Goal: Task Accomplishment & Management: Manage account settings

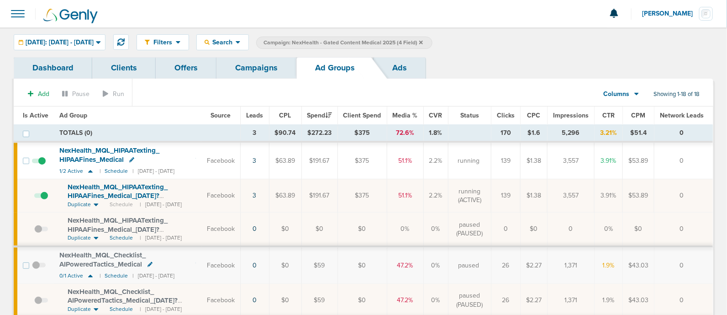
click at [253, 73] on link "Campaigns" at bounding box center [256, 67] width 80 height 21
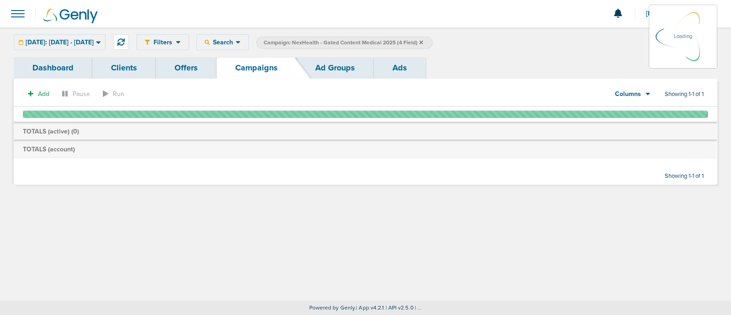
click at [423, 40] on span "Campaign: NexHealth - Gated Content Medical 2025 (4 Field)" at bounding box center [343, 43] width 159 height 8
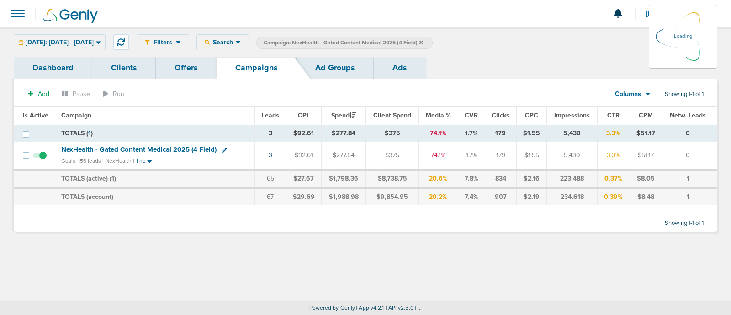
click at [423, 40] on icon at bounding box center [421, 42] width 4 height 5
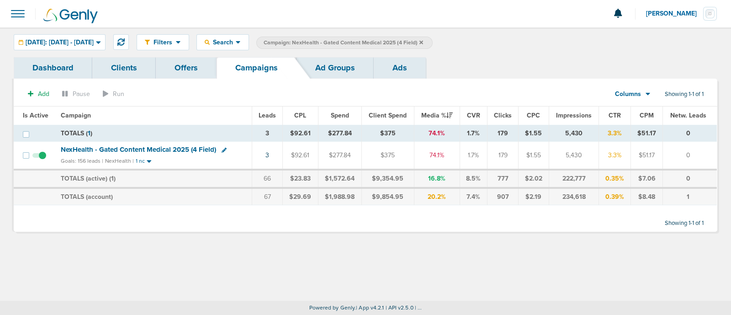
click at [423, 40] on icon at bounding box center [421, 42] width 4 height 5
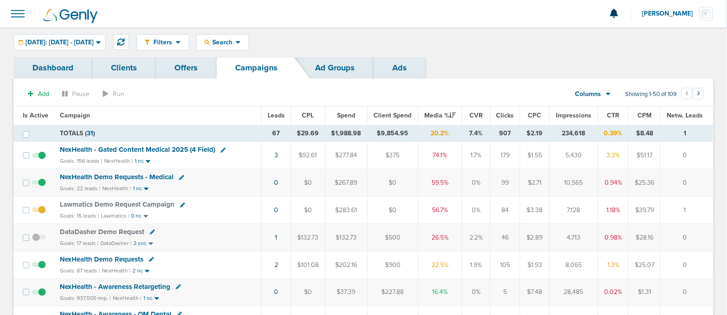
click at [274, 261] on td "2" at bounding box center [276, 264] width 30 height 27
click at [276, 262] on link "2" at bounding box center [276, 265] width 4 height 8
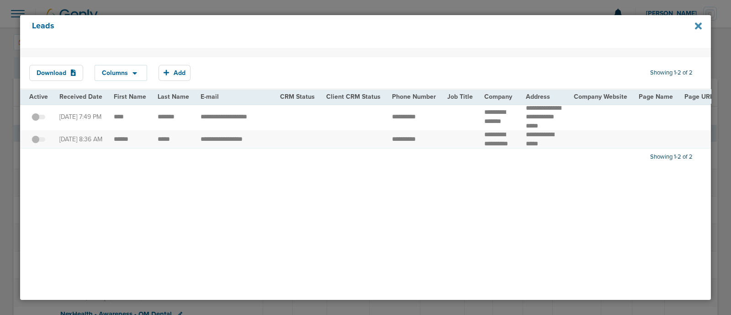
click at [696, 26] on icon at bounding box center [698, 26] width 7 height 10
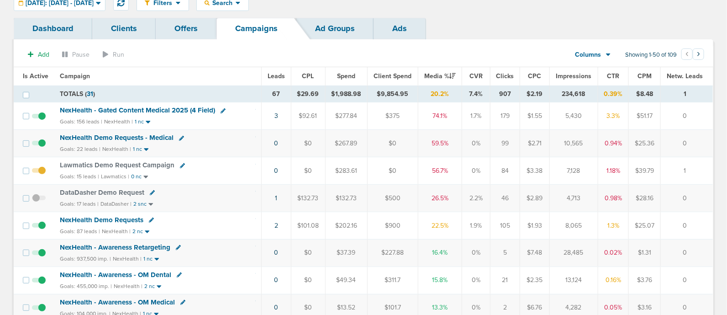
scroll to position [40, 0]
click at [139, 138] on span "NexHealth Demo Requests - Medical" at bounding box center [117, 137] width 114 height 8
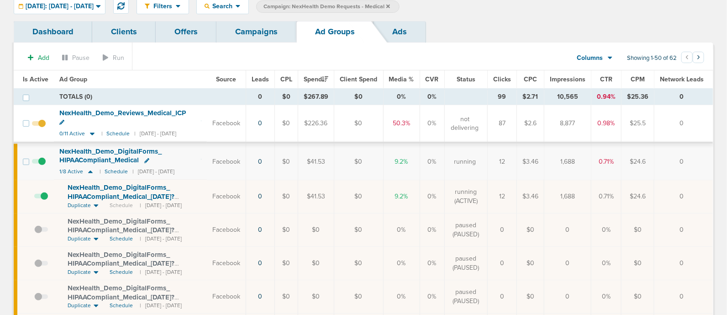
scroll to position [37, 0]
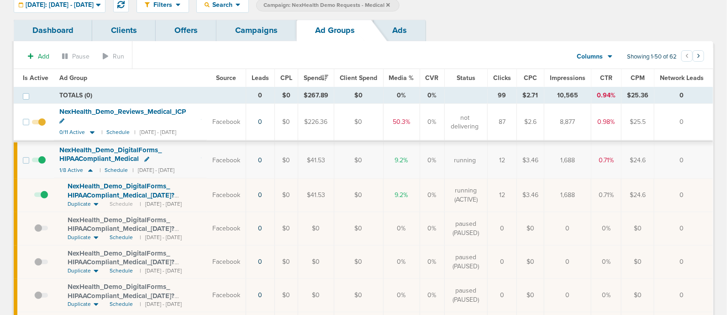
click at [135, 184] on span "NexHealth_ Demo_ DigitalForms_ HIPAACompliant_ Medical_ [DATE]?id=183&cmp_ id=9…" at bounding box center [121, 195] width 107 height 26
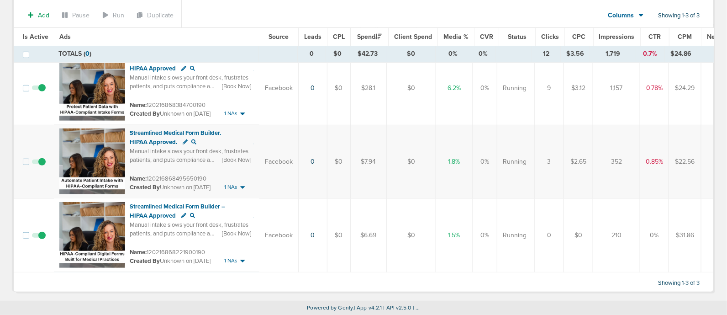
scroll to position [108, 0]
click at [42, 240] on span at bounding box center [39, 240] width 14 height 0
click at [39, 237] on input "checkbox" at bounding box center [39, 237] width 0 height 0
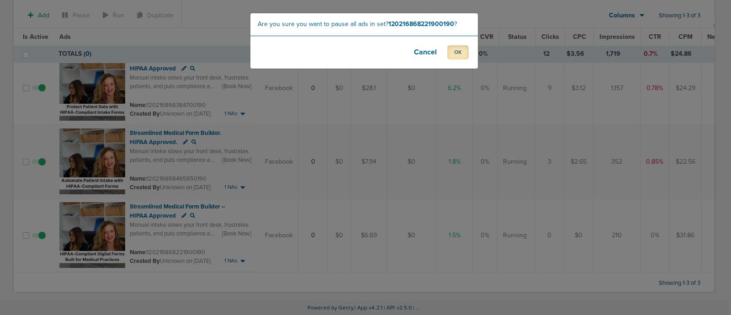
click at [459, 53] on button "OK" at bounding box center [457, 52] width 21 height 14
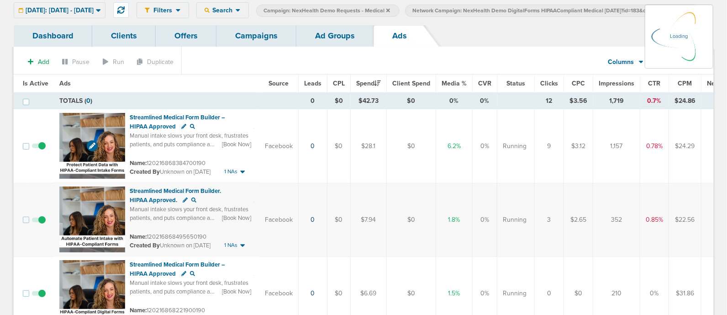
scroll to position [32, 0]
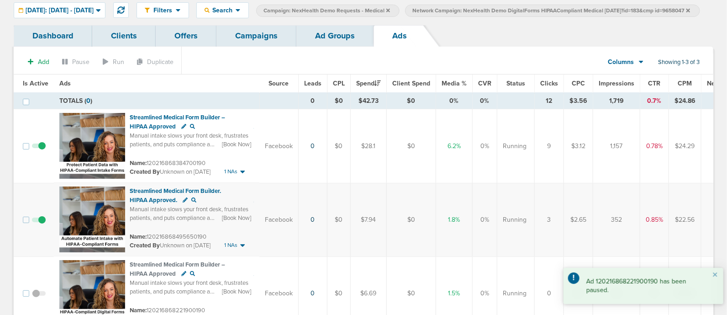
click at [41, 150] on span at bounding box center [39, 150] width 14 height 0
click at [39, 148] on input "checkbox" at bounding box center [39, 148] width 0 height 0
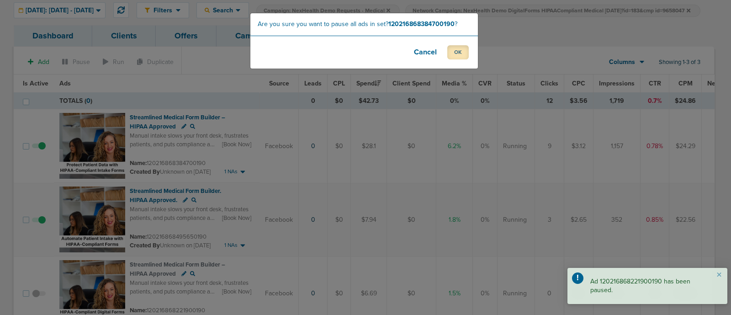
click at [464, 51] on button "OK" at bounding box center [457, 52] width 21 height 14
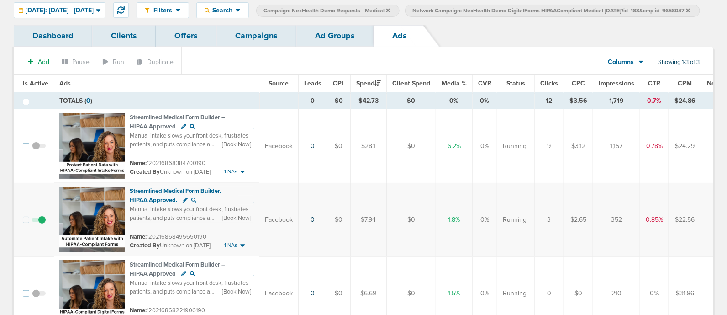
click at [274, 47] on link "Campaigns" at bounding box center [256, 35] width 80 height 21
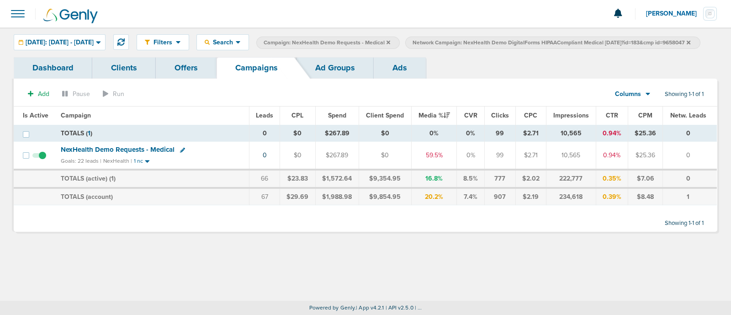
click at [686, 44] on icon at bounding box center [688, 42] width 4 height 4
click at [390, 41] on icon at bounding box center [388, 42] width 4 height 4
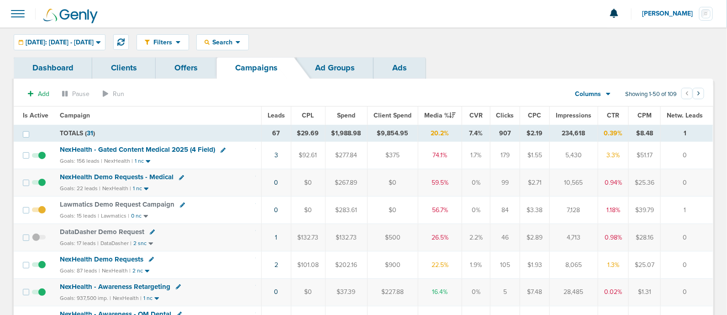
click at [186, 147] on span "NexHealth - Gated Content Medical 2025 (4 Field)" at bounding box center [137, 149] width 155 height 8
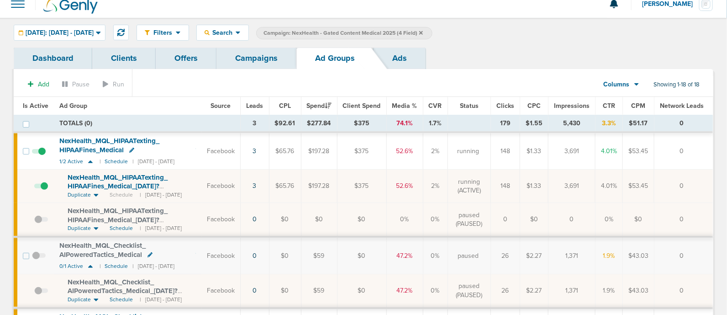
scroll to position [11, 0]
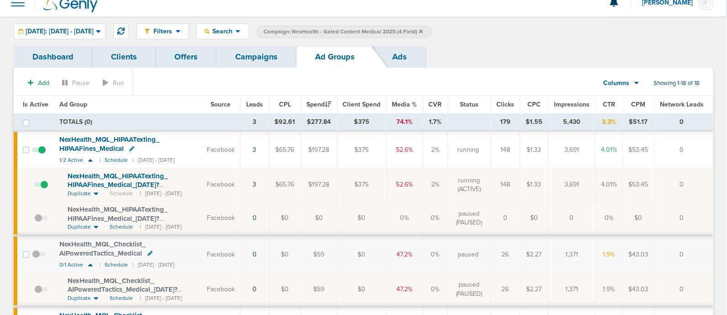
click at [122, 178] on span "NexHealth_ MQL_ HIPAATexting_ HIPAAFines_ Medical_ [DATE]?id=183&cmp_ id=9658082" at bounding box center [118, 185] width 100 height 26
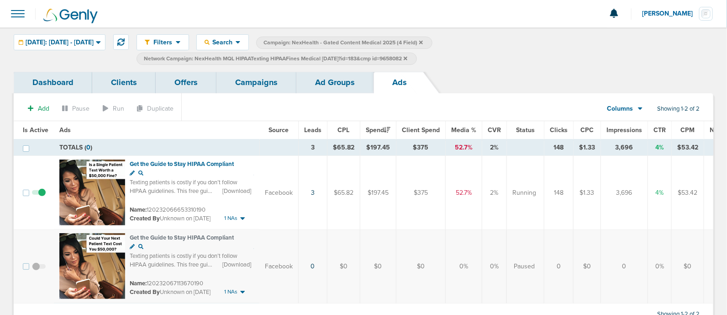
click at [261, 81] on link "Campaigns" at bounding box center [256, 82] width 80 height 21
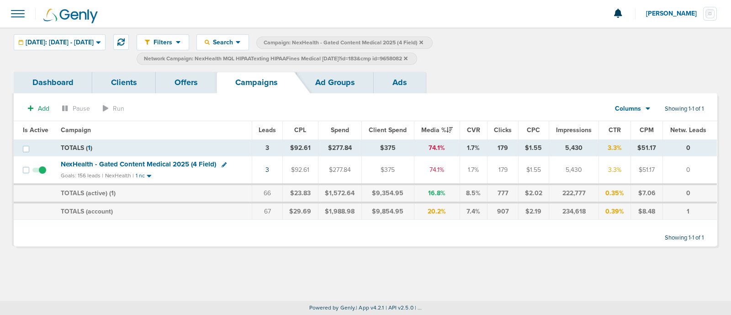
drag, startPoint x: 435, startPoint y: 53, endPoint x: 493, endPoint y: 44, distance: 59.2
click at [493, 44] on div "Filters Active Only Settings Status Active Inactive Objectives MQL SQL Traffic …" at bounding box center [427, 49] width 580 height 31
click at [407, 56] on icon at bounding box center [406, 58] width 4 height 5
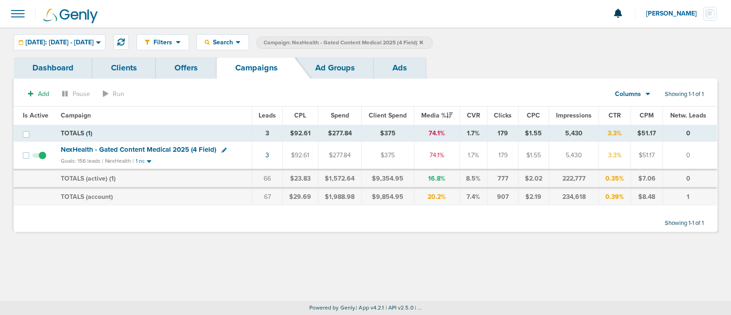
click at [423, 41] on icon at bounding box center [421, 42] width 4 height 4
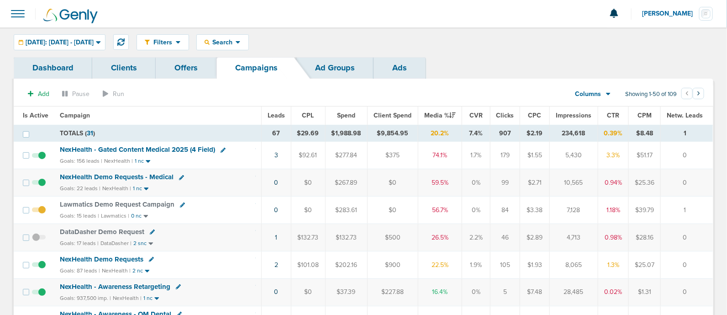
click at [495, 40] on div "Filters Active Only Settings Status Active Inactive Objectives MQL SQL Traffic …" at bounding box center [425, 42] width 577 height 16
click at [145, 203] on span "Lawmatics Demo Request Campaign" at bounding box center [117, 204] width 115 height 8
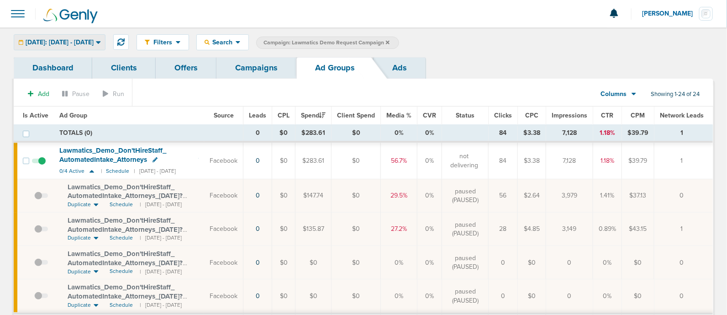
click at [94, 42] on span "[DATE]: [DATE] - [DATE]" at bounding box center [60, 42] width 68 height 6
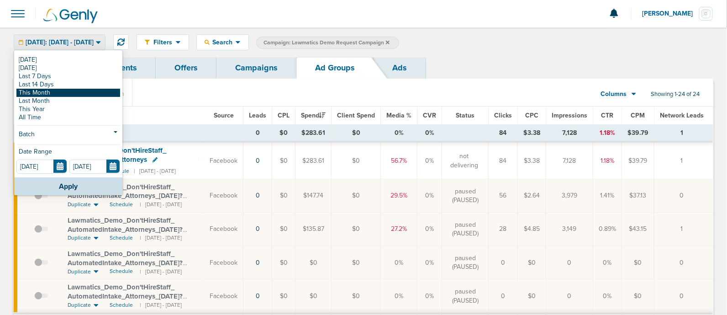
click at [39, 90] on link "This Month" at bounding box center [68, 93] width 104 height 8
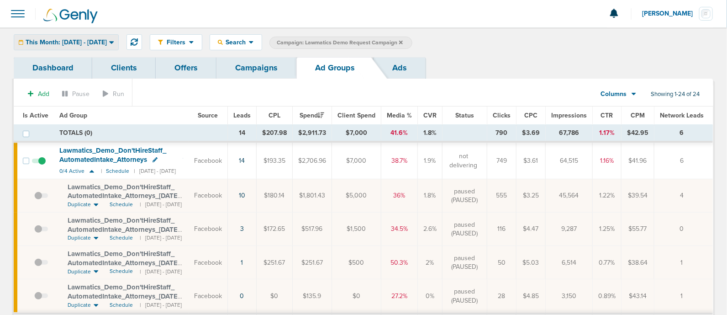
click at [107, 45] on span "This Month: [DATE] - [DATE]" at bounding box center [66, 42] width 81 height 6
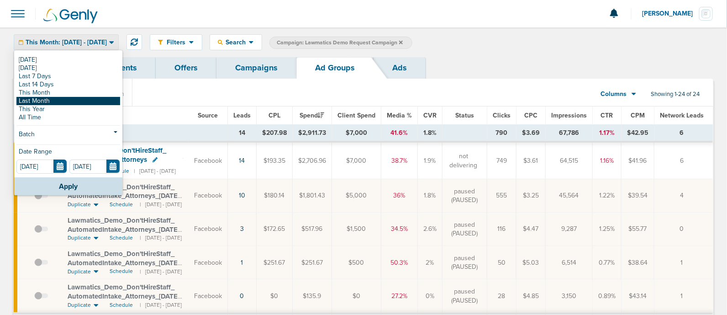
click at [54, 101] on link "Last Month" at bounding box center [68, 101] width 104 height 8
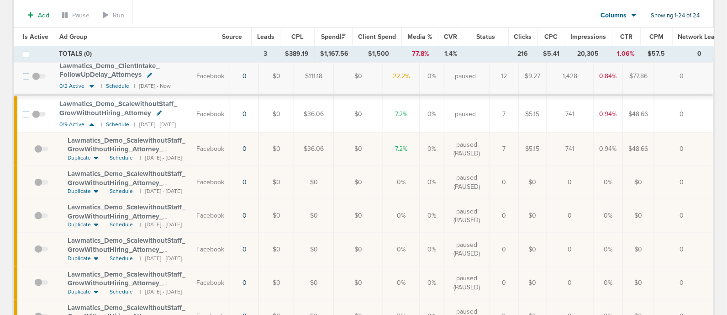
scroll to position [197, 0]
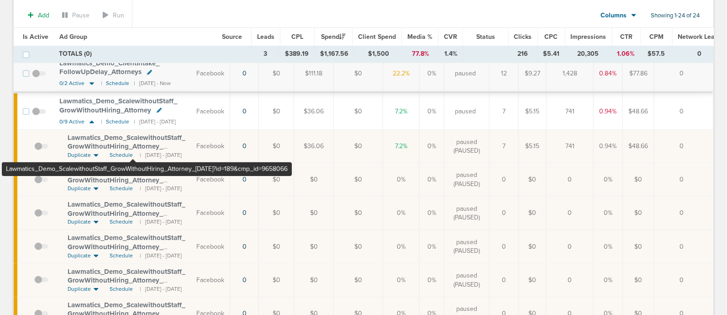
drag, startPoint x: 132, startPoint y: 136, endPoint x: 8, endPoint y: 121, distance: 125.6
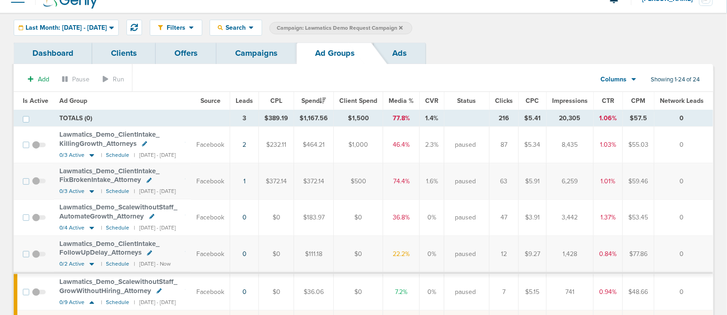
scroll to position [14, 0]
click at [105, 27] on span "Last Month: [DATE] - [DATE]" at bounding box center [66, 28] width 81 height 6
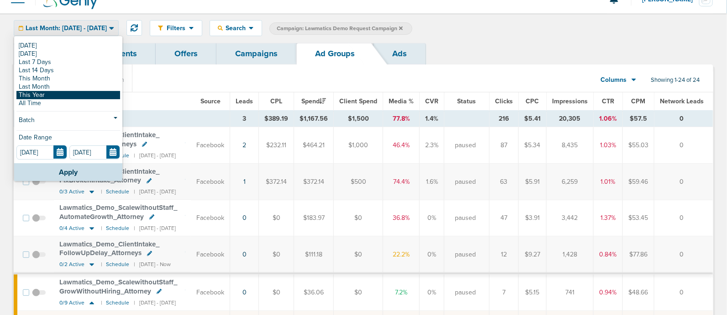
click at [50, 93] on link "This Year" at bounding box center [68, 95] width 104 height 8
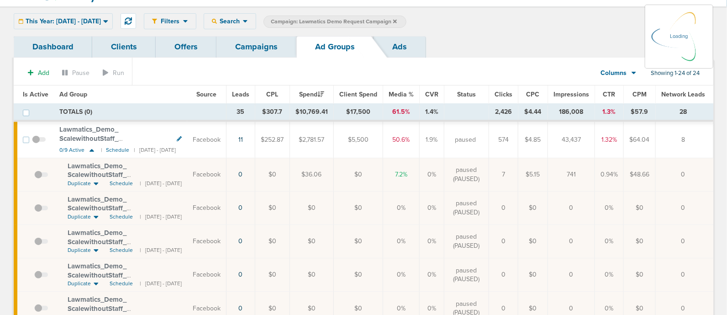
scroll to position [21, 0]
click at [89, 148] on icon at bounding box center [91, 150] width 9 height 8
click at [91, 148] on icon at bounding box center [92, 149] width 5 height 3
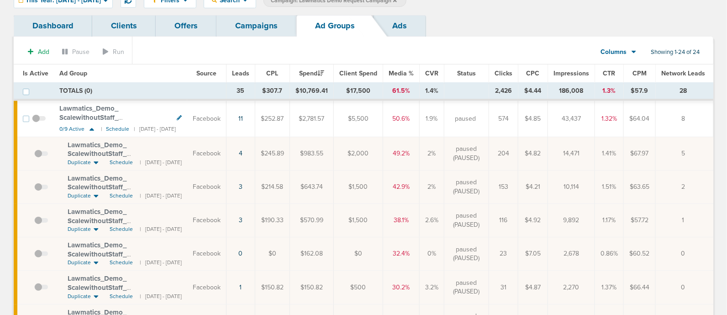
scroll to position [43, 0]
click at [104, 145] on span "Lawmatics_ Demo_ ScalewithoutStaff_ GrowWithoutHiring_ Attorney_ [DATE]?id=189&…" at bounding box center [120, 157] width 104 height 35
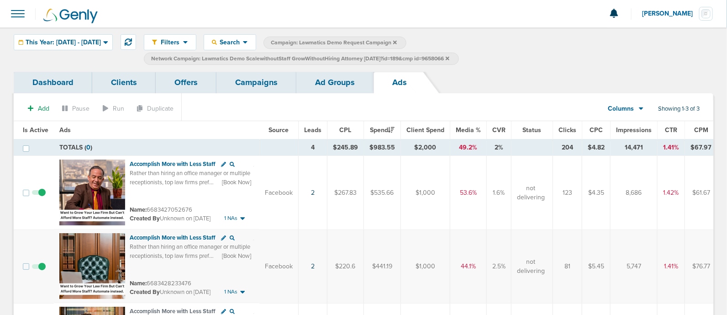
click at [338, 85] on link "Ad Groups" at bounding box center [334, 82] width 77 height 21
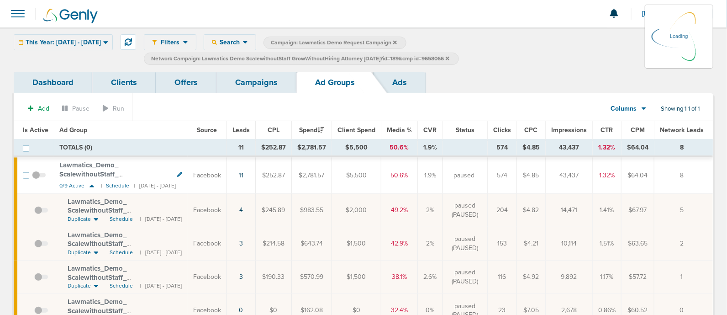
click at [251, 83] on link "Campaigns" at bounding box center [256, 82] width 80 height 21
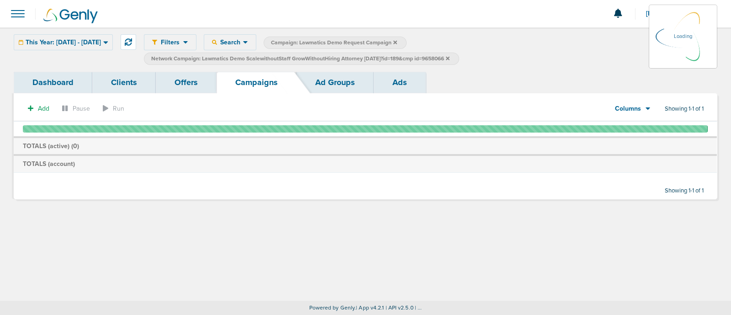
click at [449, 57] on icon at bounding box center [448, 58] width 4 height 4
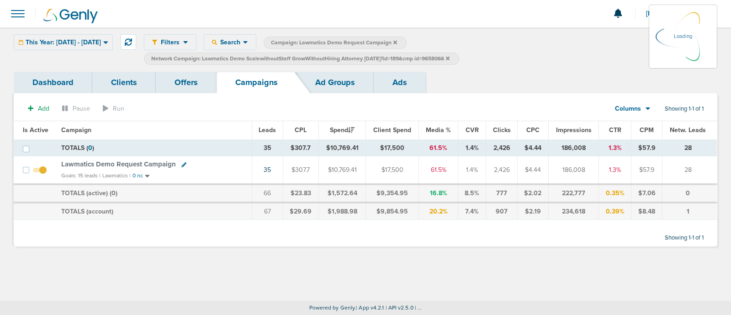
click at [449, 57] on icon at bounding box center [448, 58] width 4 height 4
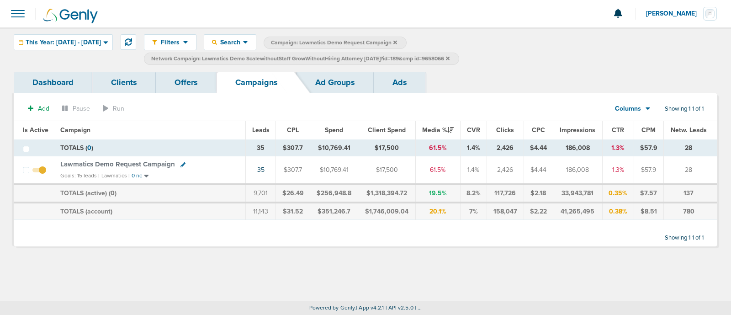
click at [449, 58] on icon at bounding box center [448, 58] width 4 height 4
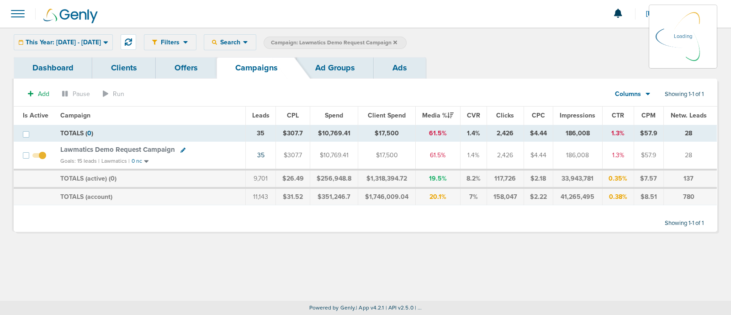
click at [397, 40] on icon at bounding box center [395, 42] width 4 height 5
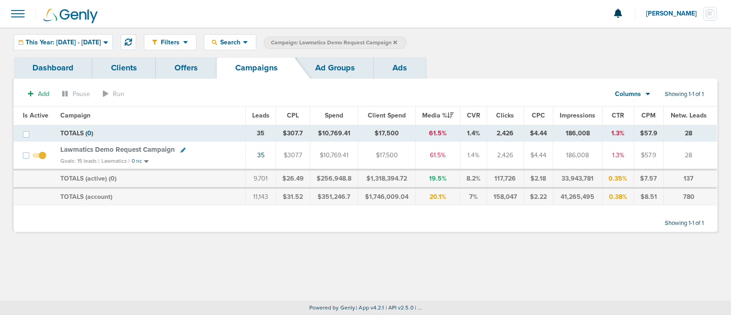
drag, startPoint x: 420, startPoint y: 38, endPoint x: 392, endPoint y: 22, distance: 32.1
click at [392, 22] on div at bounding box center [365, 13] width 731 height 27
click at [397, 42] on icon at bounding box center [395, 42] width 4 height 4
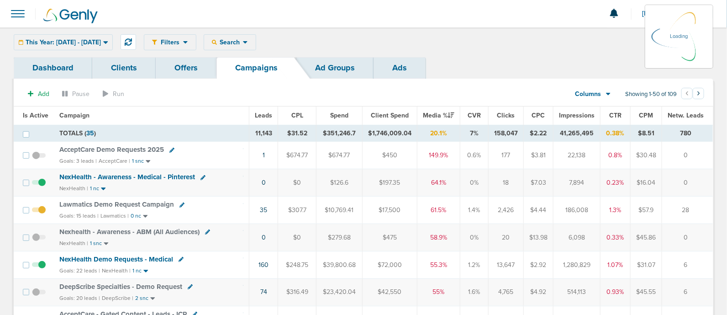
click at [113, 45] on div "This Year: [DATE] - [DATE] [DATE] [DATE] Last 7 Days Last 14 Days This Month La…" at bounding box center [63, 42] width 99 height 16
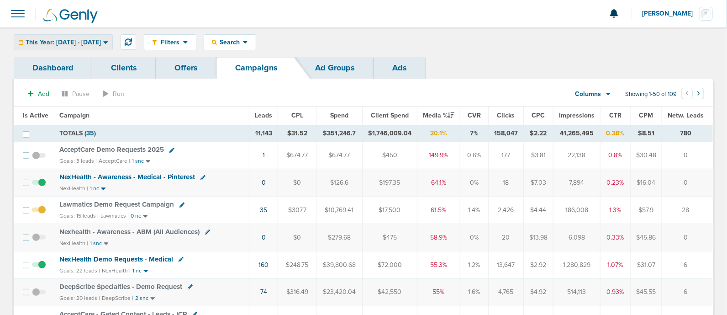
click at [101, 43] on span "This Year: [DATE] - [DATE]" at bounding box center [63, 42] width 75 height 6
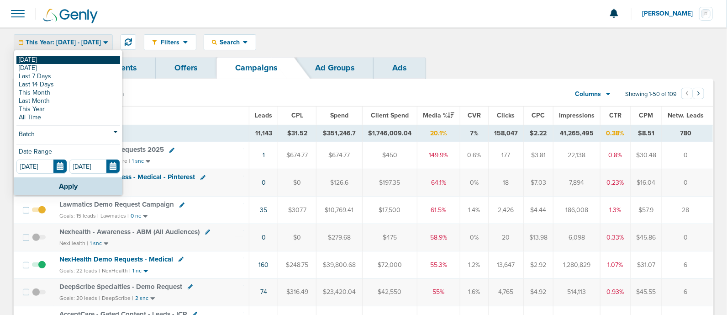
click at [50, 58] on link "[DATE]" at bounding box center [68, 60] width 104 height 8
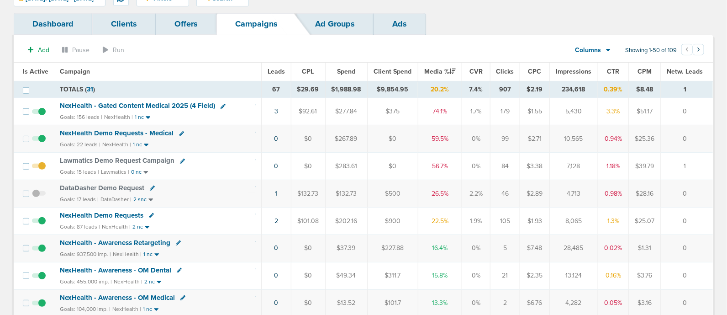
scroll to position [43, 0]
click at [123, 212] on span "NexHealth Demo Requests" at bounding box center [102, 215] width 84 height 8
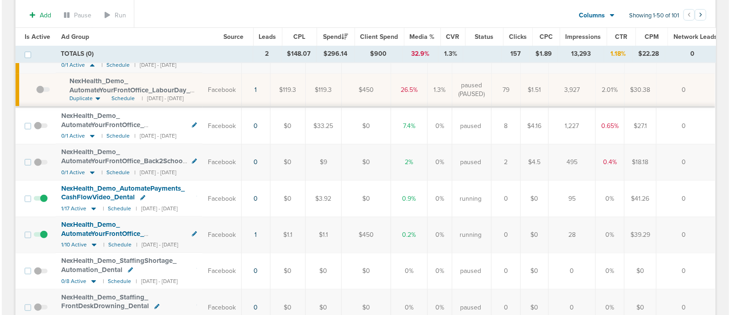
scroll to position [148, 0]
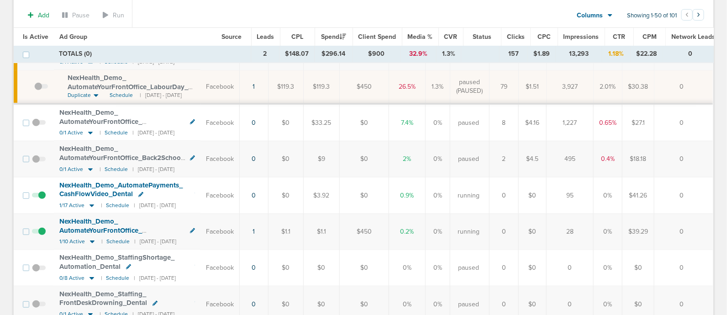
click at [263, 230] on td "1" at bounding box center [253, 231] width 29 height 36
click at [255, 229] on link "1" at bounding box center [254, 231] width 2 height 8
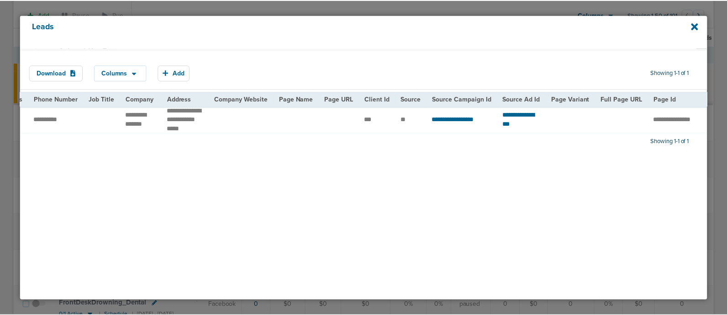
scroll to position [0, 0]
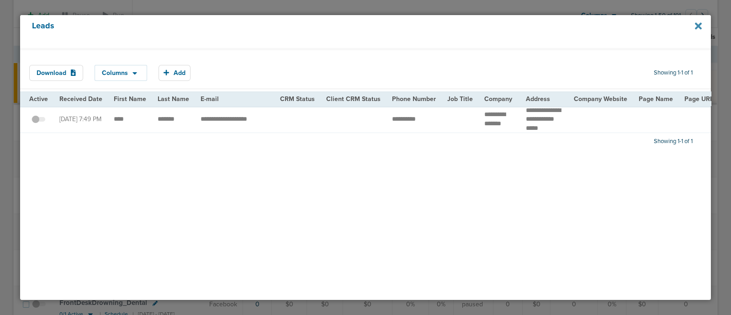
click at [698, 26] on icon at bounding box center [698, 25] width 7 height 7
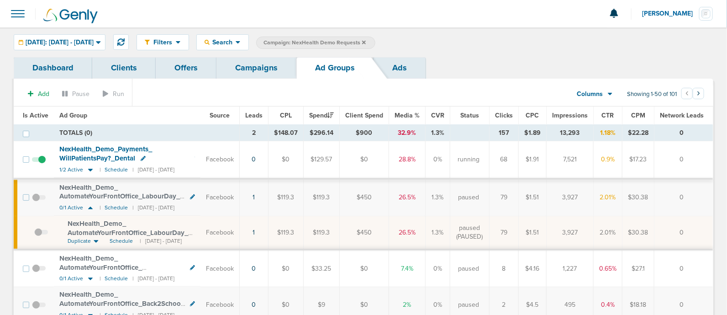
click at [260, 69] on link "Campaigns" at bounding box center [256, 67] width 80 height 21
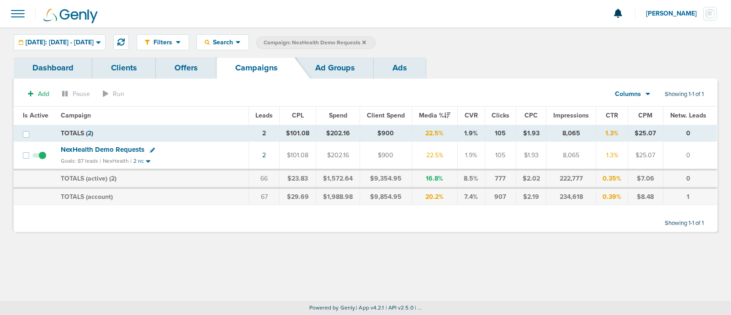
click at [366, 41] on icon at bounding box center [364, 42] width 4 height 4
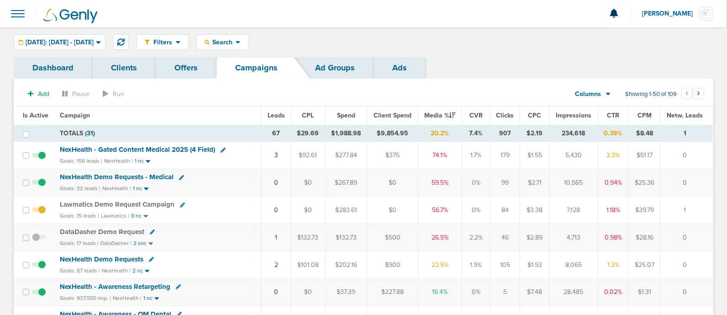
click at [130, 147] on span "NexHealth - Gated Content Medical 2025 (4 Field)" at bounding box center [137, 149] width 155 height 8
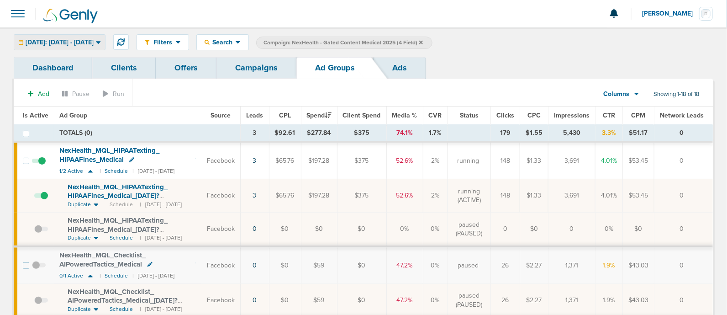
click at [94, 44] on span "[DATE]: [DATE] - [DATE]" at bounding box center [60, 42] width 68 height 6
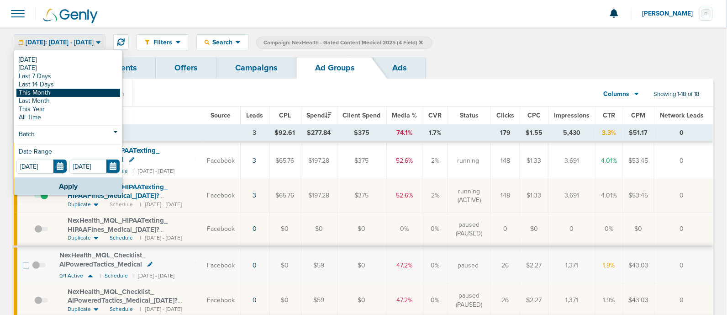
click at [50, 90] on link "This Month" at bounding box center [68, 93] width 104 height 8
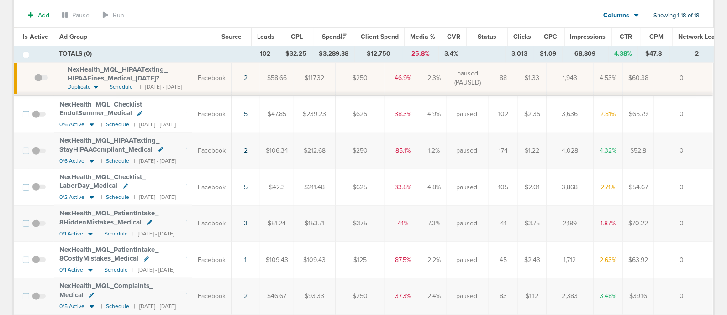
scroll to position [190, 0]
click at [90, 193] on icon at bounding box center [91, 197] width 9 height 8
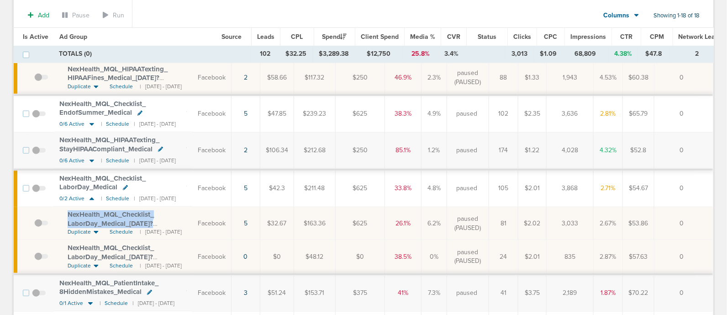
drag, startPoint x: 64, startPoint y: 200, endPoint x: 206, endPoint y: 213, distance: 142.1
click at [192, 213] on td "NexHealth_ MQL_ Checklist_ LaborDay_ Medical_ [DATE]?id=183&cmp_ id= 9658082 Du…" at bounding box center [123, 222] width 138 height 33
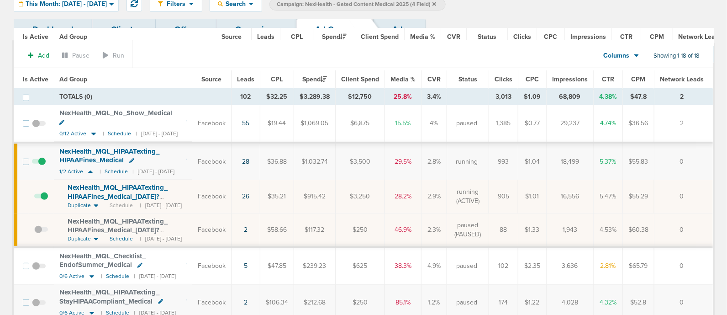
scroll to position [0, 0]
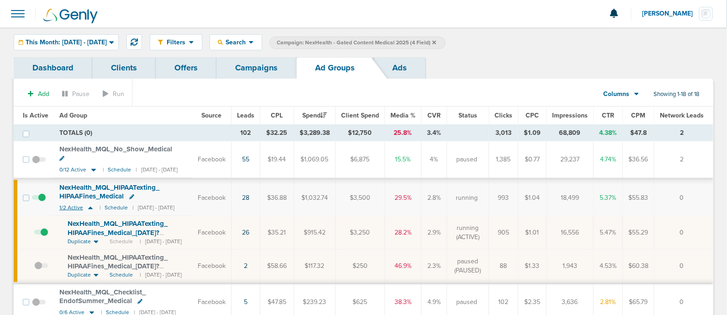
click at [90, 206] on icon at bounding box center [90, 207] width 5 height 3
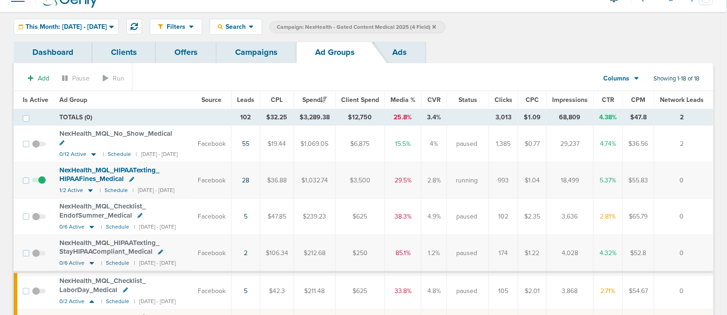
scroll to position [10, 0]
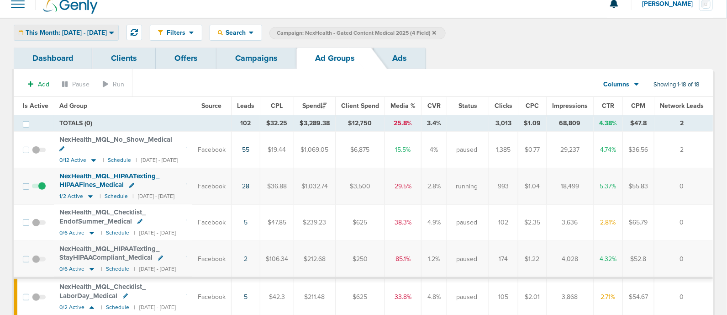
click at [107, 30] on span "This Month: [DATE] - [DATE]" at bounding box center [66, 33] width 81 height 6
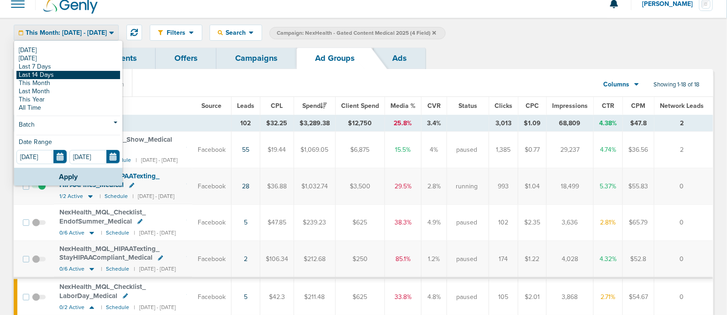
click at [53, 74] on link "Last 14 Days" at bounding box center [68, 75] width 104 height 8
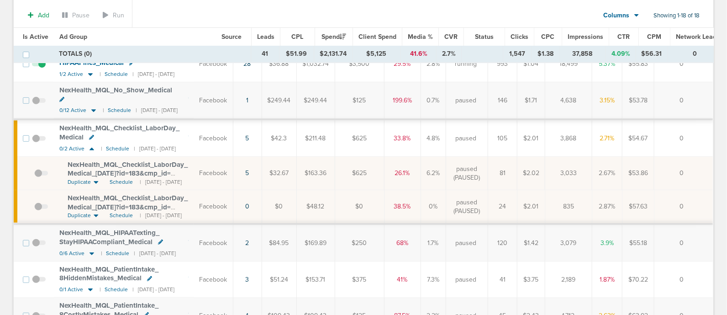
scroll to position [105, 0]
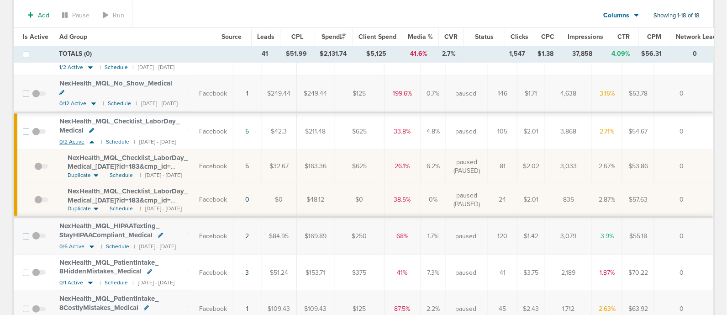
click at [90, 141] on icon at bounding box center [92, 142] width 5 height 3
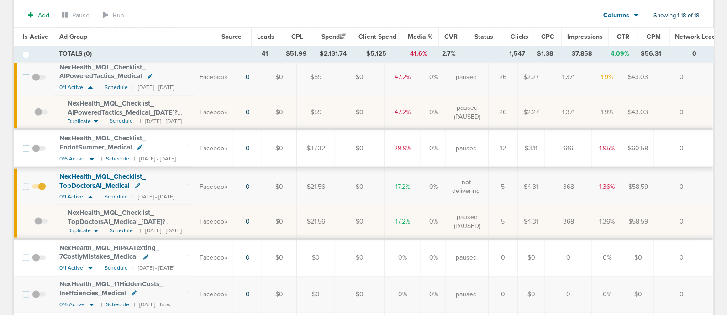
scroll to position [349, 0]
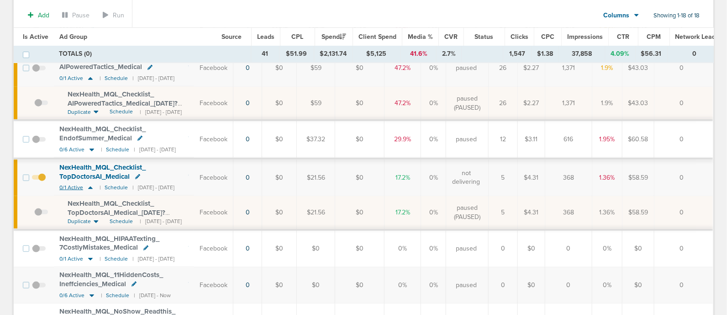
click at [88, 186] on icon at bounding box center [90, 187] width 5 height 3
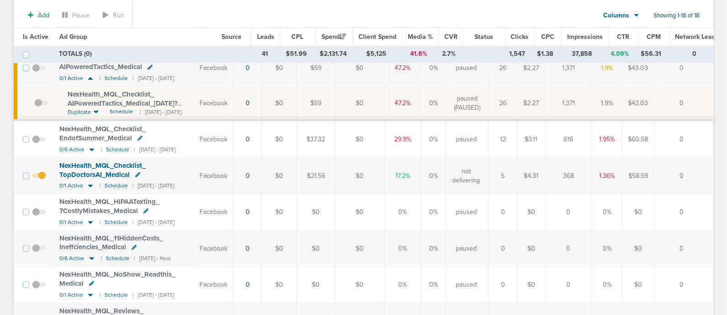
click at [42, 180] on span at bounding box center [39, 180] width 14 height 0
click at [39, 178] on input "checkbox" at bounding box center [39, 178] width 0 height 0
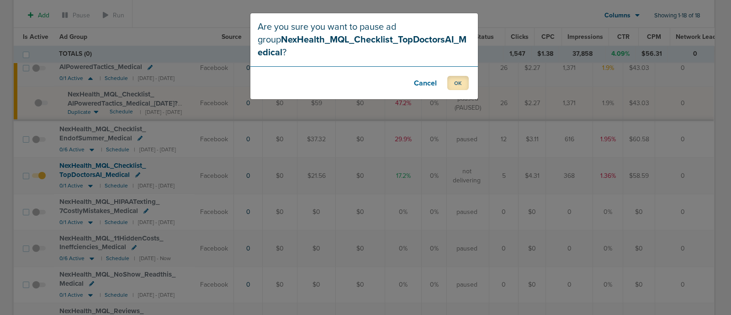
click at [461, 82] on button "OK" at bounding box center [457, 83] width 21 height 14
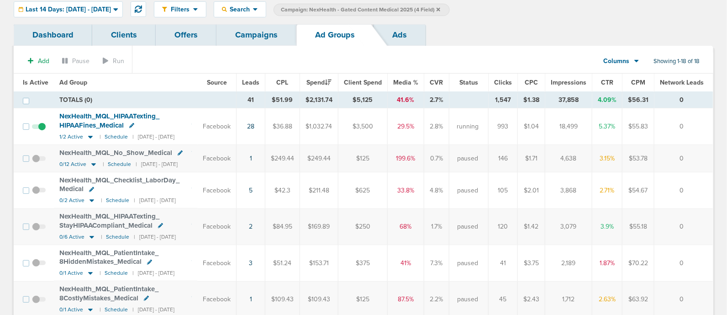
scroll to position [0, 0]
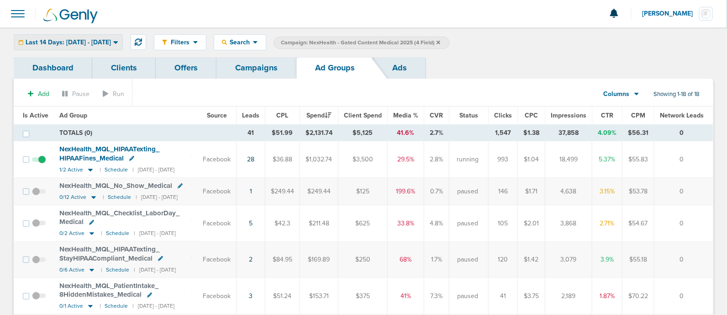
click at [111, 46] on span "Last 14 Days: [DATE] - [DATE]" at bounding box center [68, 42] width 85 height 6
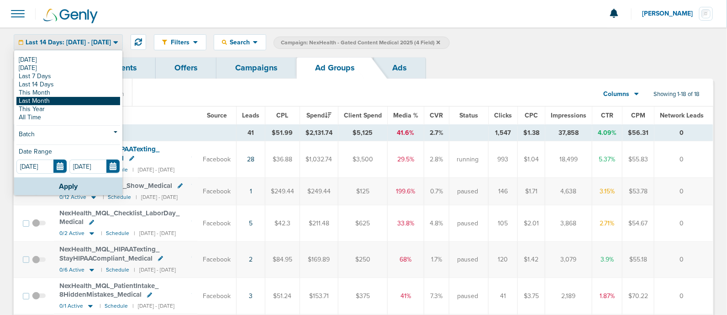
click at [57, 101] on link "Last Month" at bounding box center [68, 101] width 104 height 8
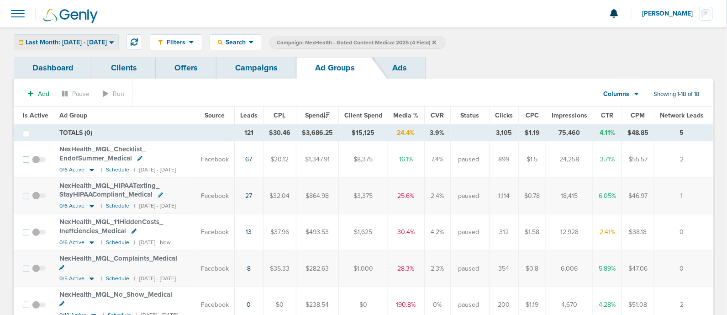
click at [114, 42] on icon at bounding box center [111, 42] width 5 height 3
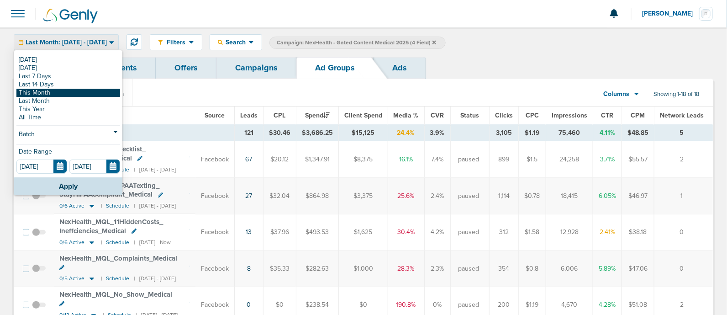
click at [64, 92] on link "This Month" at bounding box center [68, 93] width 104 height 8
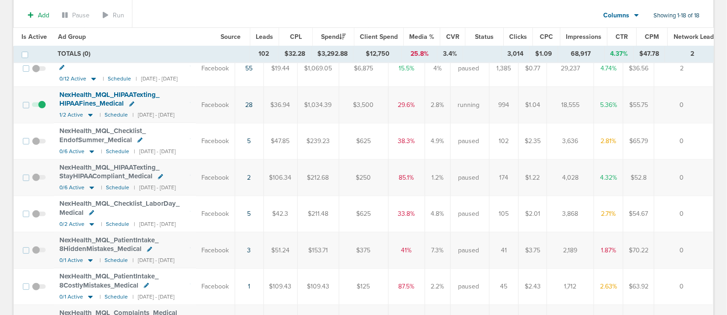
scroll to position [105, 0]
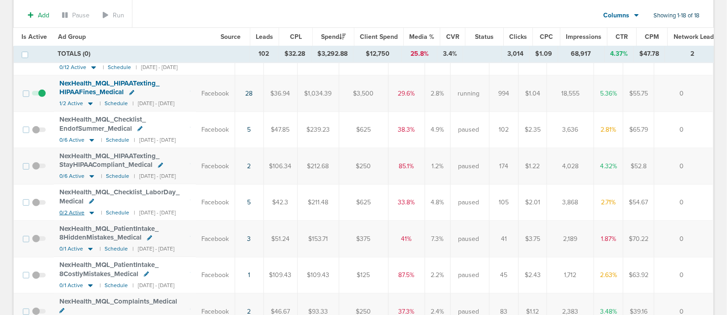
click at [90, 211] on icon at bounding box center [92, 212] width 5 height 3
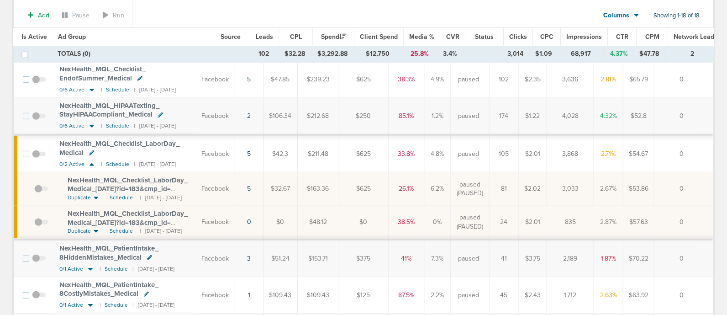
scroll to position [154, 0]
drag, startPoint x: 62, startPoint y: 199, endPoint x: 193, endPoint y: 210, distance: 132.0
click at [193, 210] on td "NexHealth_ MQL_ Checklist_ LaborDay_ Medical_ [DATE]?id=183&cmp_ id= 9658082 Du…" at bounding box center [125, 223] width 142 height 34
click at [161, 210] on span "NexHealth_ MQL_ Checklist_ LaborDay_ Medical_ [DATE]?id=183&cmp_ id= 9658082" at bounding box center [128, 223] width 120 height 26
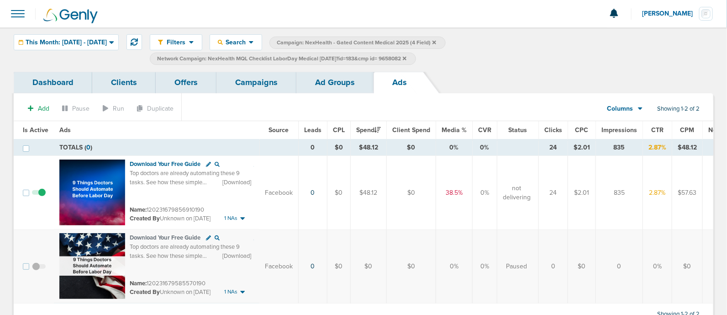
click at [340, 86] on link "Ad Groups" at bounding box center [334, 82] width 77 height 21
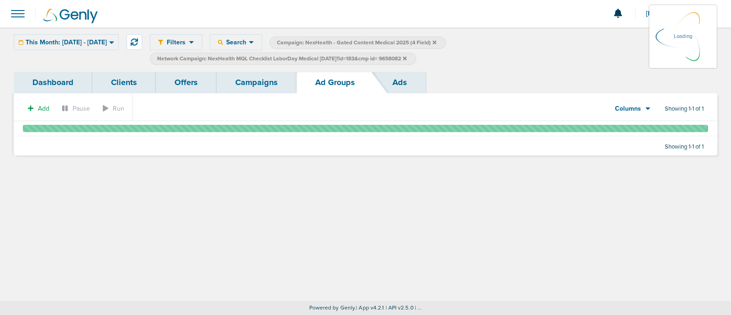
click at [258, 84] on link "Campaigns" at bounding box center [256, 82] width 80 height 21
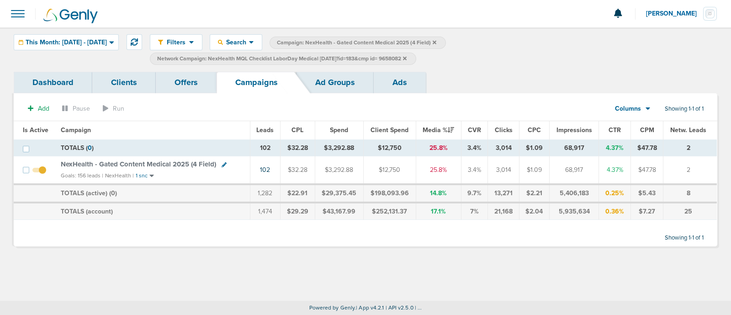
click at [406, 58] on icon at bounding box center [405, 58] width 4 height 5
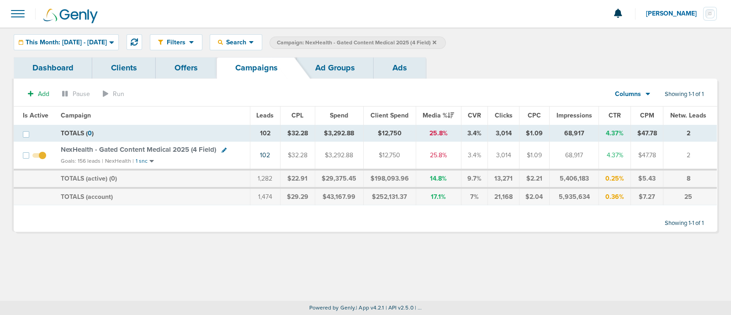
click at [436, 42] on icon at bounding box center [434, 42] width 4 height 4
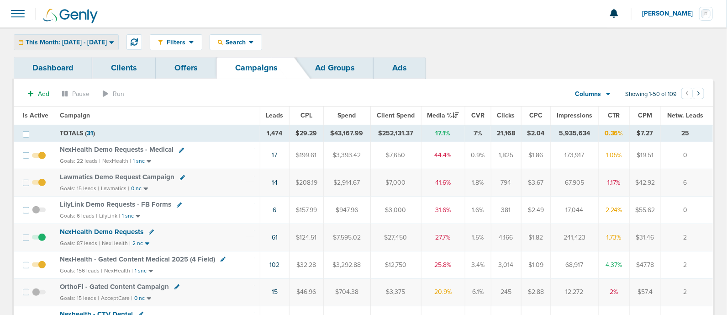
click at [118, 36] on div "This Month: [DATE] - [DATE]" at bounding box center [66, 42] width 104 height 15
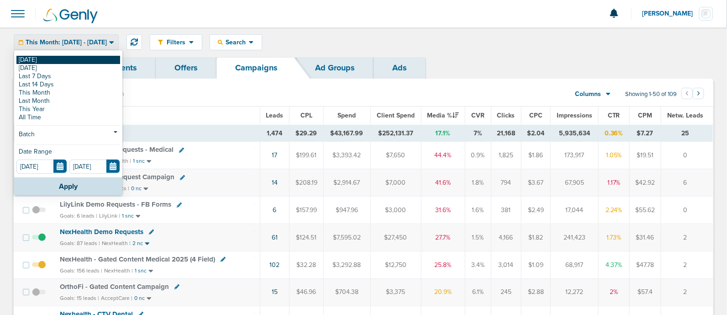
click at [71, 60] on link "[DATE]" at bounding box center [68, 60] width 104 height 8
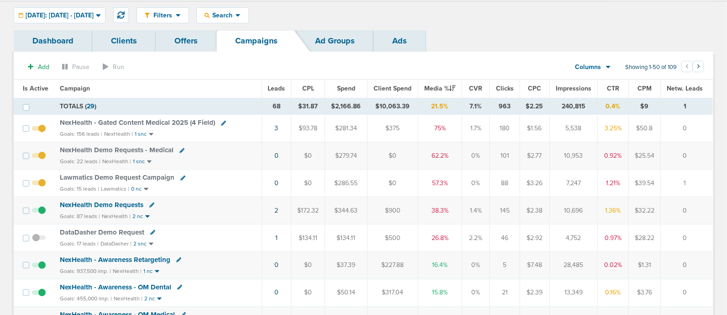
scroll to position [26, 0]
click at [221, 123] on icon at bounding box center [223, 123] width 5 height 5
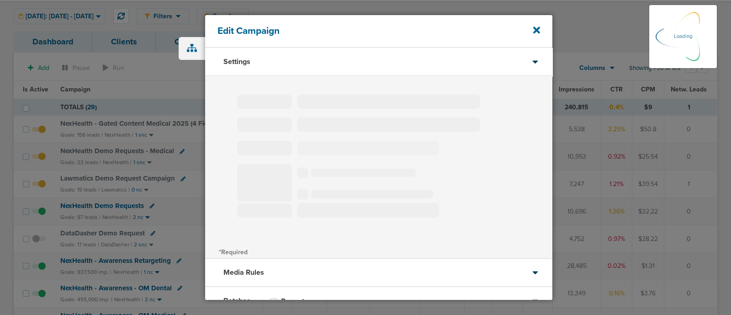
select select "1"
select select "2"
select select "3"
select select "4"
select select "6"
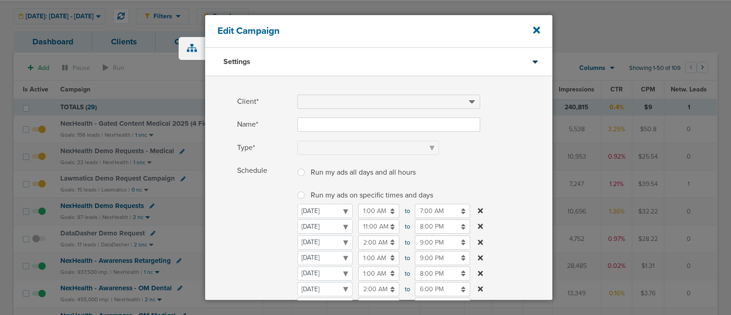
type input "NexHealth - Gated Content Medical 2025 (4 Field)"
select select "Leads"
radio input "true"
select select "readWrite"
checkbox input "true"
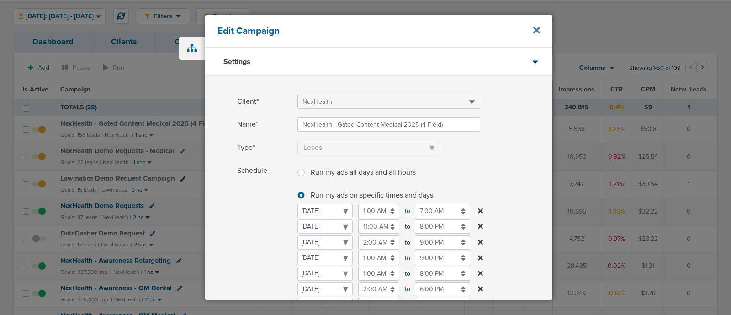
click at [539, 32] on icon at bounding box center [536, 30] width 7 height 7
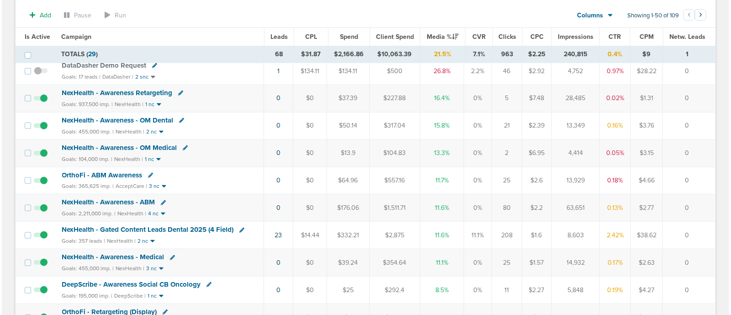
scroll to position [197, 0]
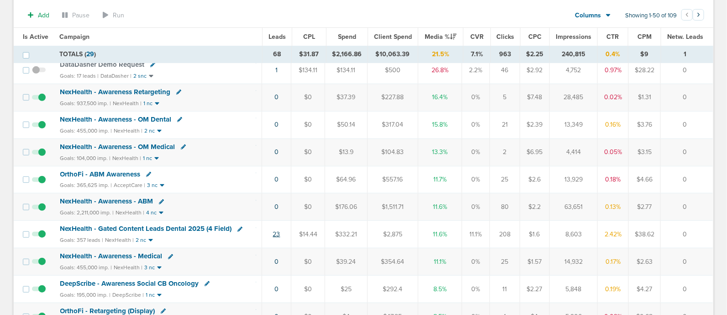
click at [279, 230] on link "23" at bounding box center [276, 234] width 7 height 8
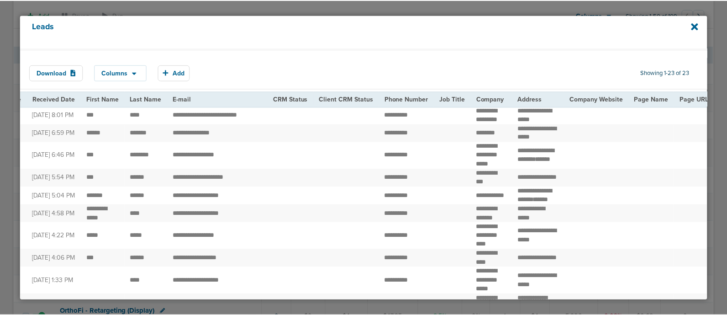
scroll to position [0, 0]
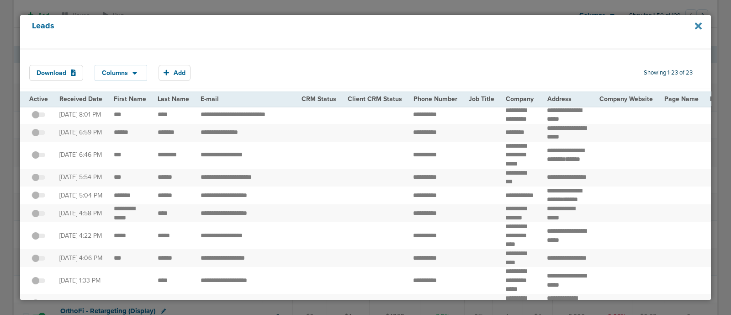
click at [698, 26] on icon at bounding box center [698, 25] width 7 height 7
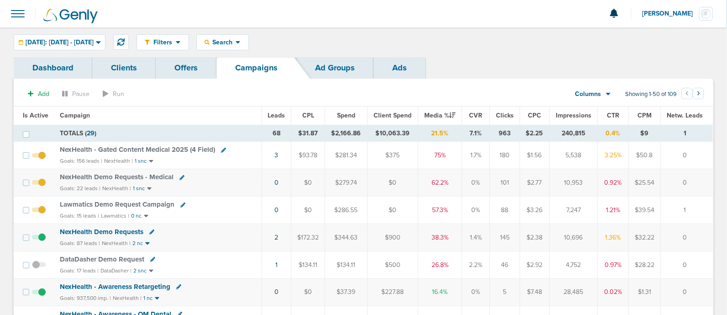
click at [153, 201] on span "Lawmatics Demo Request Campaign" at bounding box center [117, 204] width 115 height 8
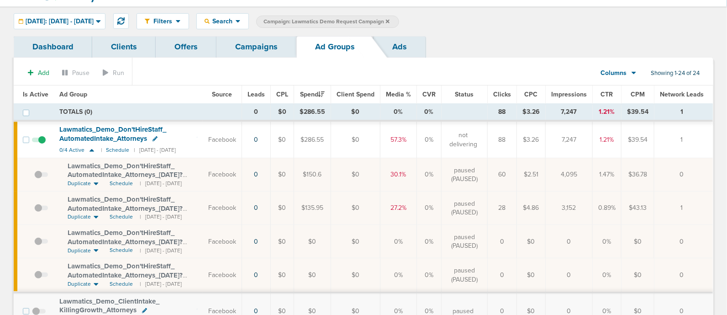
scroll to position [21, 0]
click at [62, 15] on div "[DATE]: [DATE] - [DATE]" at bounding box center [59, 21] width 91 height 15
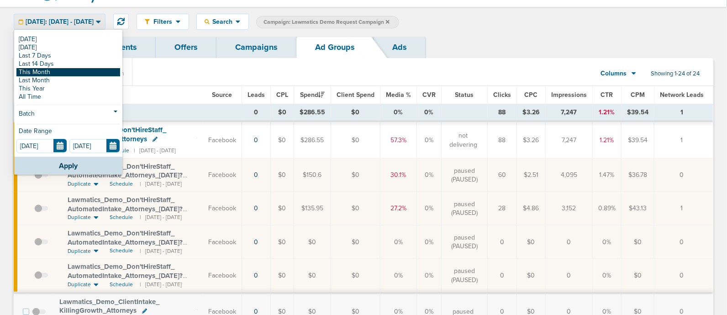
click at [53, 70] on link "This Month" at bounding box center [68, 72] width 104 height 8
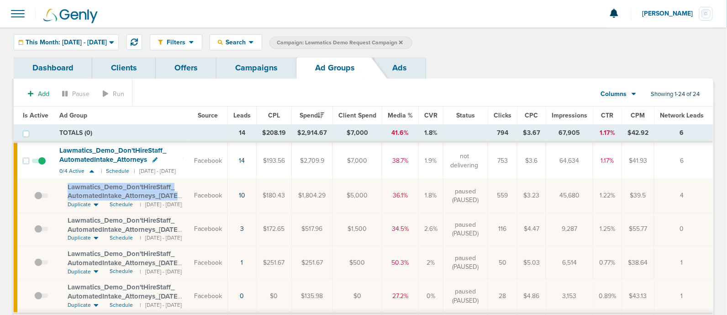
drag, startPoint x: 64, startPoint y: 183, endPoint x: 206, endPoint y: 195, distance: 141.6
click at [189, 195] on td "Lawmatics_ Demo_ Don'tHireStaff_ AutomatedIntake_ Attorneys_ [DATE]?id=189&cmp_…" at bounding box center [121, 195] width 135 height 33
copy span "Lawmatics_ Demo_ Don'tHireStaff_ AutomatedIntake_ Attorneys_ [DATE]?"
click at [79, 33] on div "Filters Active Only Settings Status Active Inactive Objectives MQL SQL Traffic …" at bounding box center [363, 42] width 727 height 30
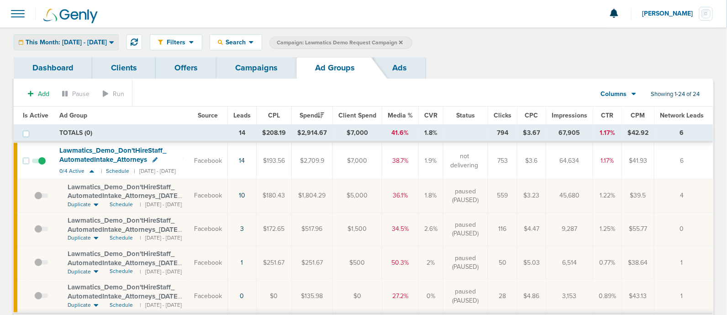
click at [88, 45] on span "This Month: [DATE] - [DATE]" at bounding box center [66, 42] width 81 height 6
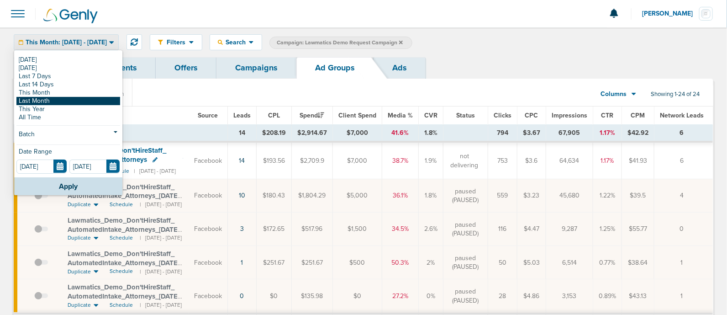
click at [62, 101] on link "Last Month" at bounding box center [68, 101] width 104 height 8
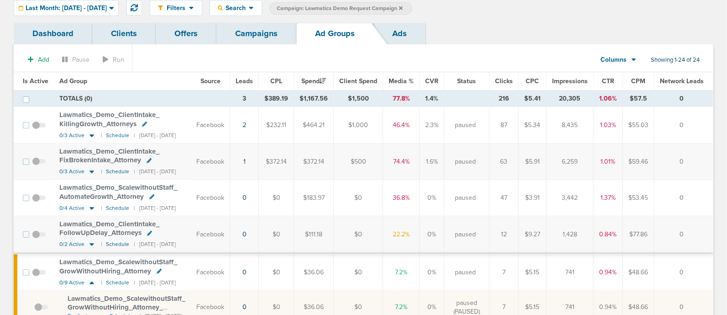
scroll to position [34, 0]
click at [92, 136] on icon at bounding box center [91, 136] width 9 height 8
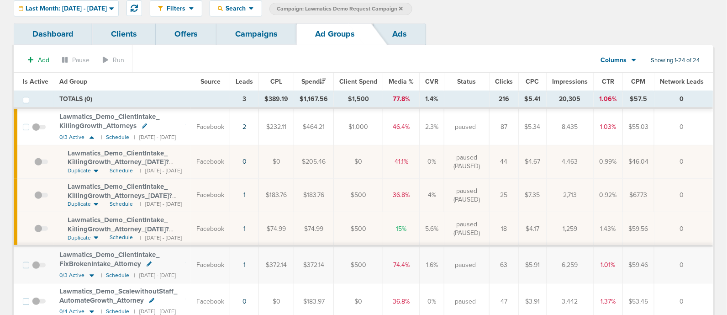
drag, startPoint x: 57, startPoint y: 215, endPoint x: 192, endPoint y: 224, distance: 135.9
drag, startPoint x: 192, startPoint y: 224, endPoint x: 143, endPoint y: 218, distance: 49.7
click at [143, 218] on span "Lawmatics_ Demo_ ClientIntake_ KillingGrowth_ Attorney_ [DATE]?id=189&cmp_ id=9…" at bounding box center [118, 229] width 101 height 26
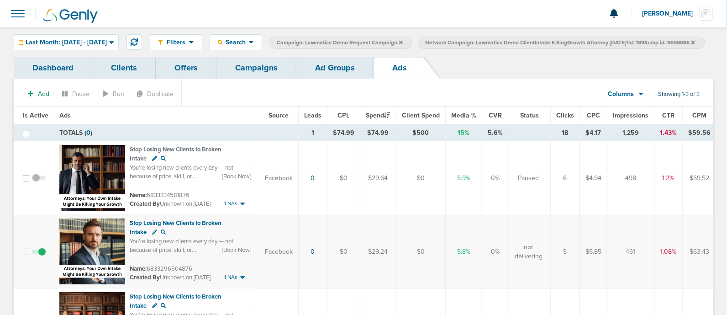
click at [259, 77] on link "Campaigns" at bounding box center [256, 67] width 80 height 21
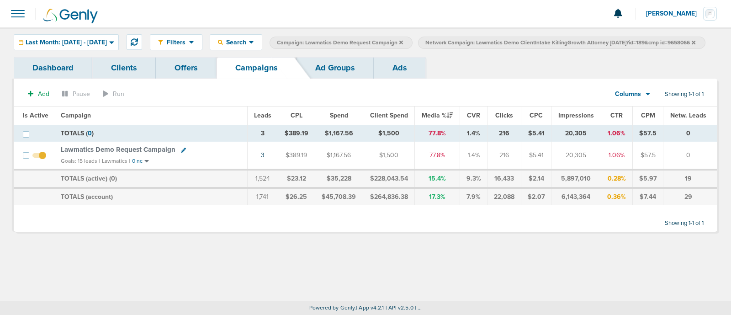
click at [145, 153] on span "Lawmatics Demo Request Campaign" at bounding box center [118, 149] width 115 height 8
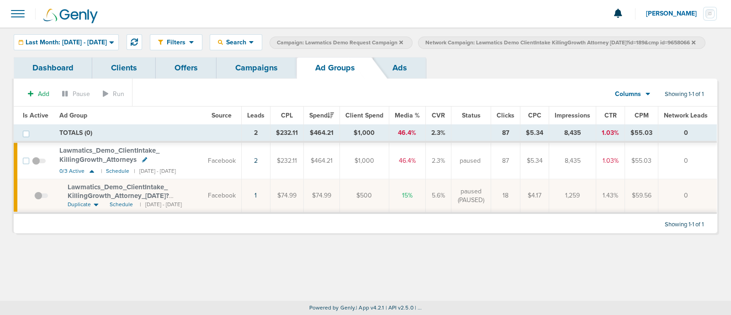
click at [691, 45] on icon at bounding box center [693, 42] width 4 height 5
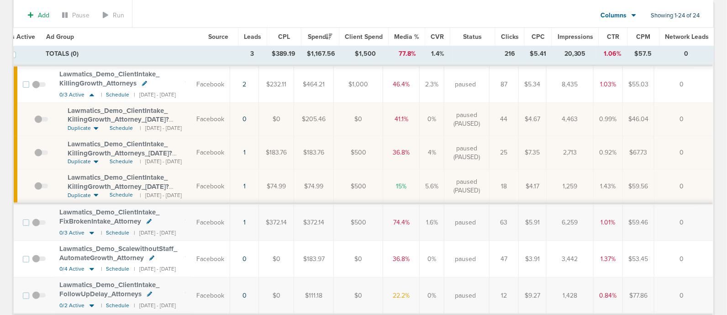
scroll to position [78, 0]
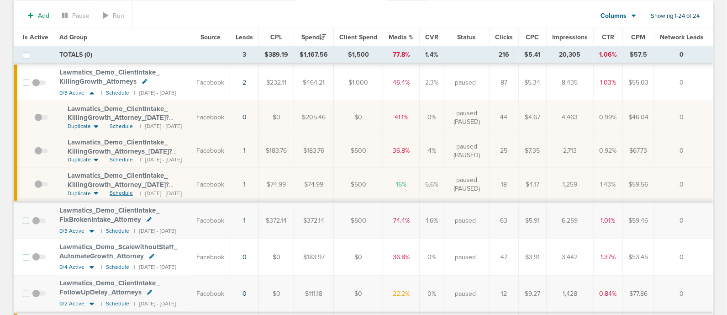
click at [110, 190] on span "Schedule" at bounding box center [121, 193] width 23 height 8
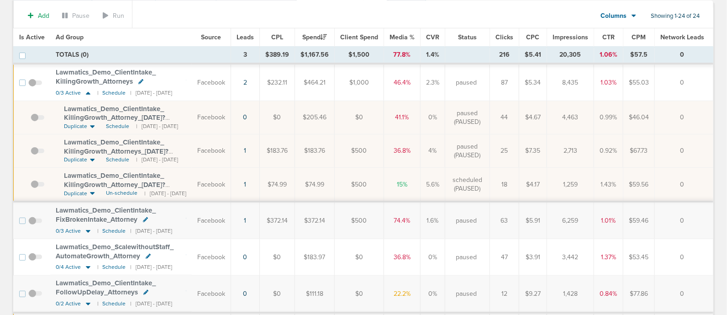
scroll to position [0, 0]
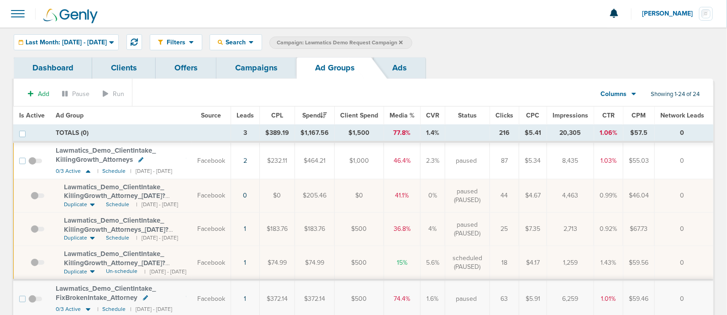
click at [254, 66] on link "Campaigns" at bounding box center [256, 67] width 80 height 21
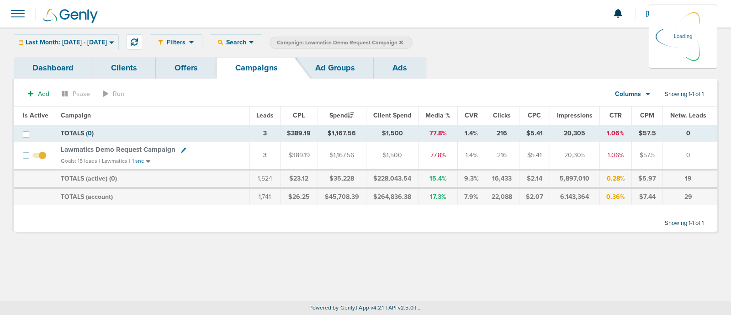
click at [403, 41] on icon at bounding box center [401, 42] width 4 height 5
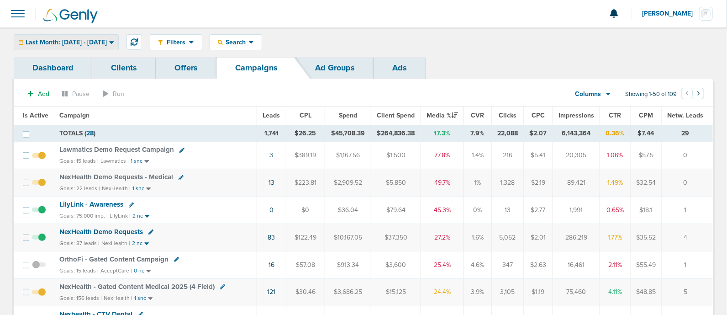
click at [107, 39] on span "Last Month: [DATE] - [DATE]" at bounding box center [66, 42] width 81 height 6
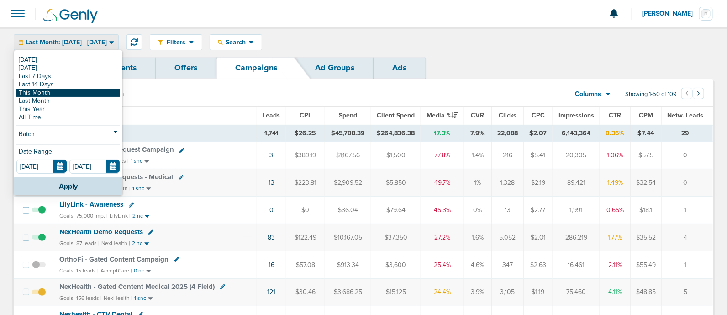
click at [53, 91] on link "This Month" at bounding box center [68, 93] width 104 height 8
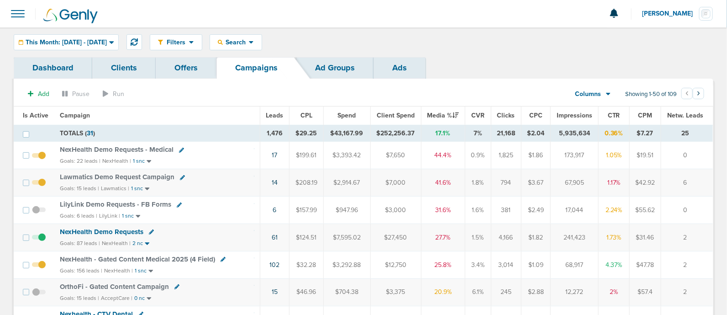
click at [129, 148] on span "NexHealth Demo Requests - Medical" at bounding box center [117, 149] width 114 height 8
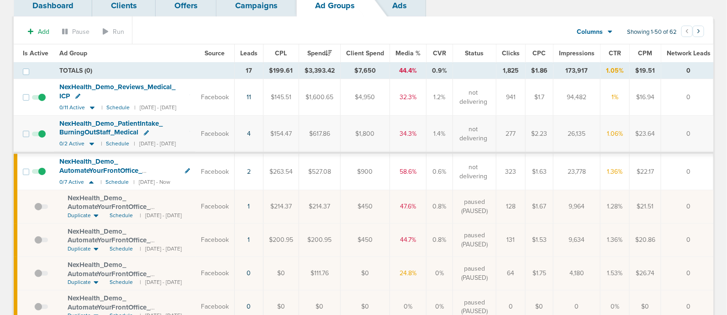
scroll to position [62, 0]
click at [91, 181] on icon at bounding box center [91, 182] width 5 height 3
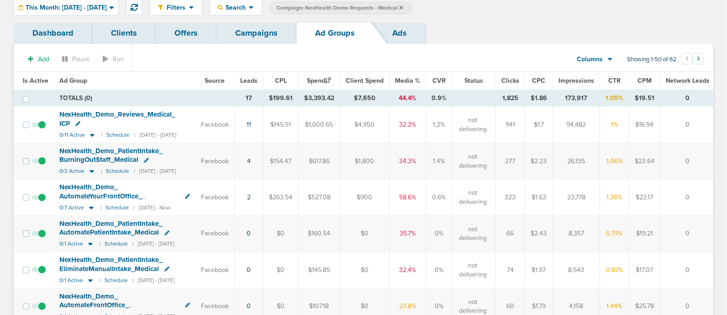
scroll to position [47, 0]
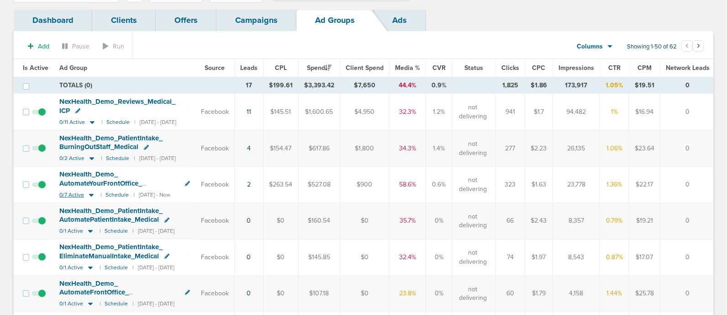
click at [81, 191] on span "0/7 Active" at bounding box center [71, 194] width 25 height 7
click at [89, 191] on icon at bounding box center [91, 195] width 9 height 8
click at [90, 194] on icon at bounding box center [91, 195] width 5 height 3
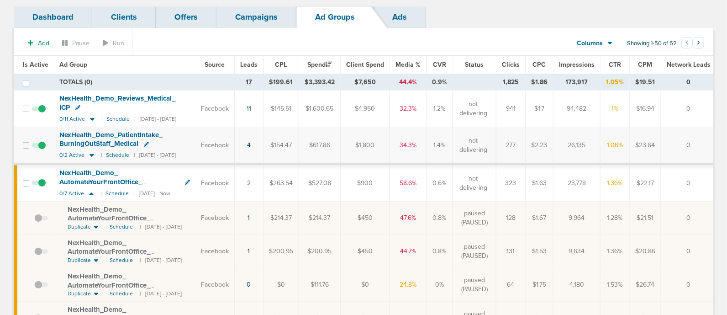
scroll to position [50, 0]
click at [91, 155] on icon at bounding box center [92, 156] width 5 height 3
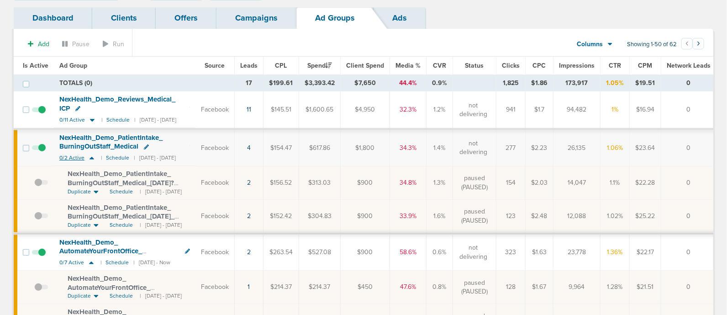
click at [90, 154] on icon at bounding box center [91, 158] width 9 height 8
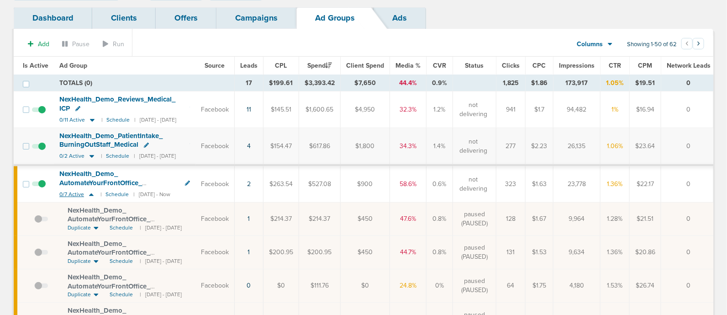
click at [91, 190] on icon at bounding box center [91, 194] width 9 height 8
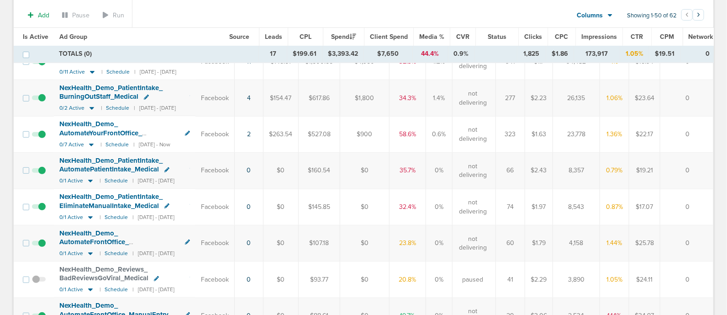
scroll to position [102, 0]
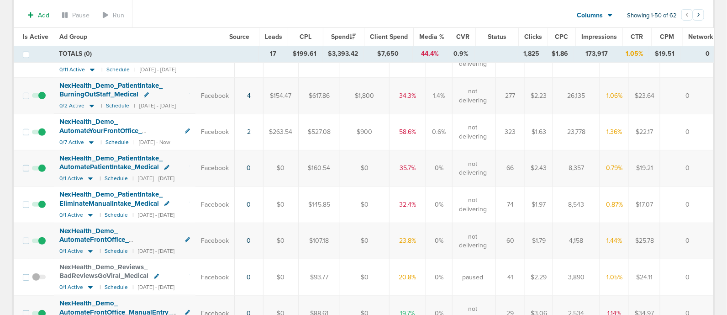
click at [40, 209] on span at bounding box center [39, 209] width 14 height 0
click at [39, 206] on input "checkbox" at bounding box center [39, 206] width 0 height 0
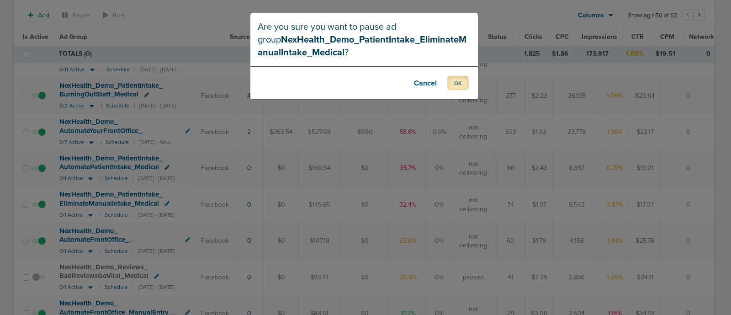
click at [453, 84] on button "OK" at bounding box center [457, 83] width 21 height 14
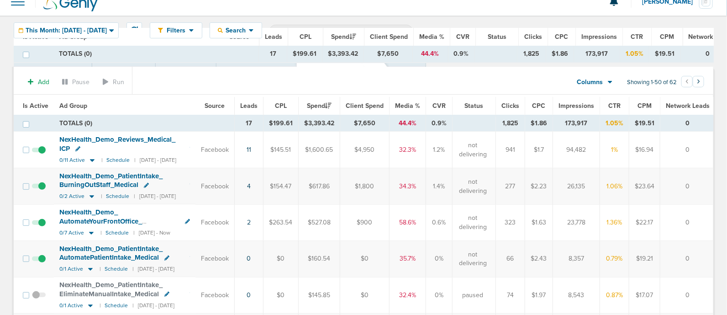
scroll to position [0, 0]
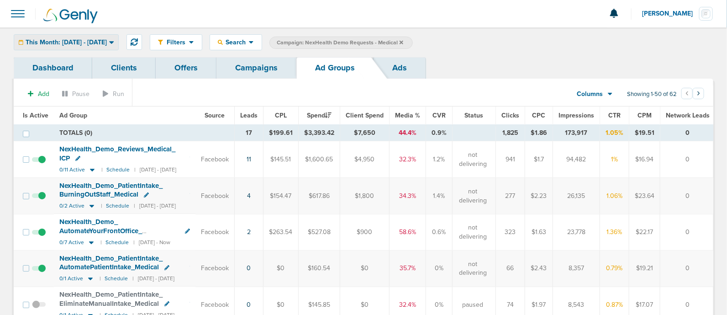
click at [107, 44] on span "This Month: [DATE] - [DATE]" at bounding box center [66, 42] width 81 height 6
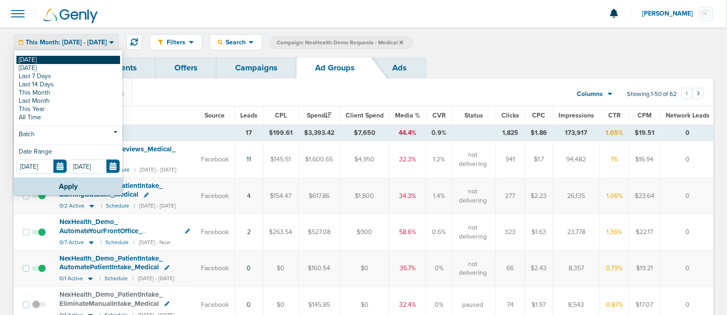
click at [59, 57] on link "[DATE]" at bounding box center [68, 60] width 104 height 8
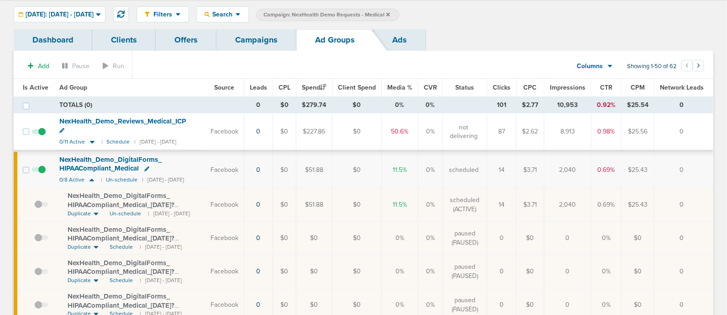
scroll to position [28, 0]
click at [90, 137] on icon at bounding box center [92, 141] width 9 height 8
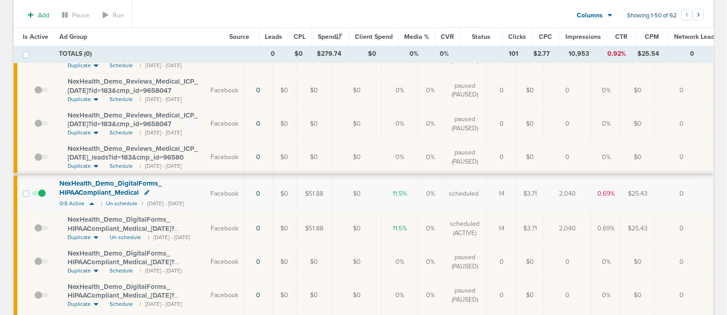
scroll to position [376, 0]
click at [91, 201] on icon at bounding box center [92, 202] width 5 height 3
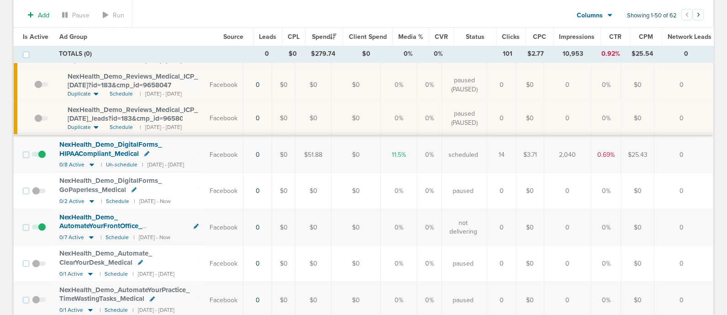
scroll to position [417, 0]
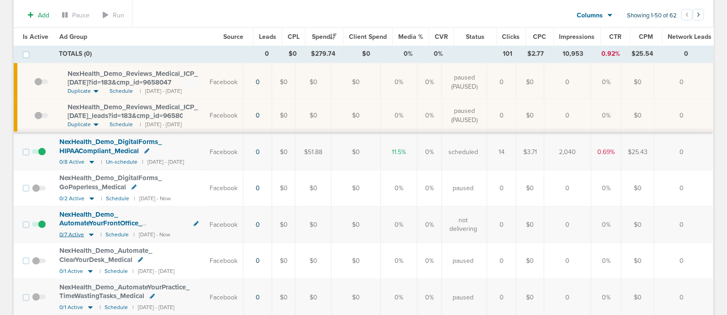
click at [90, 233] on icon at bounding box center [91, 234] width 5 height 3
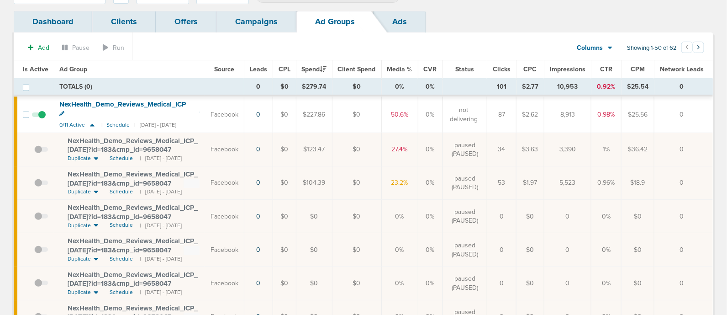
scroll to position [45, 0]
click at [91, 122] on icon at bounding box center [92, 126] width 9 height 8
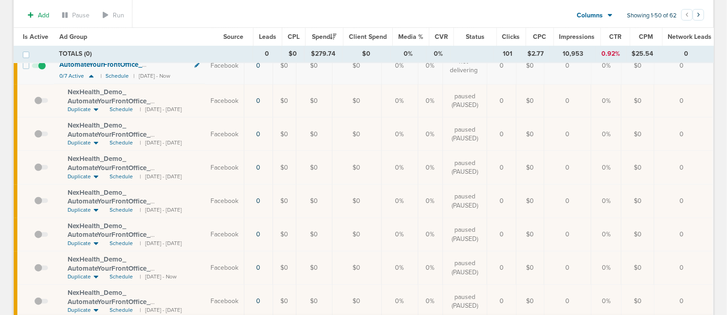
scroll to position [0, 0]
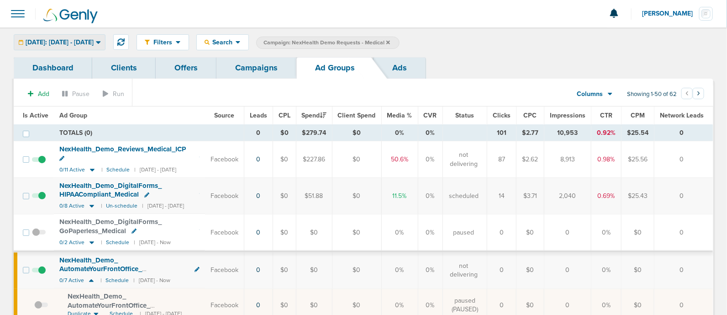
click at [94, 39] on span "[DATE]: [DATE] - [DATE]" at bounding box center [60, 42] width 68 height 6
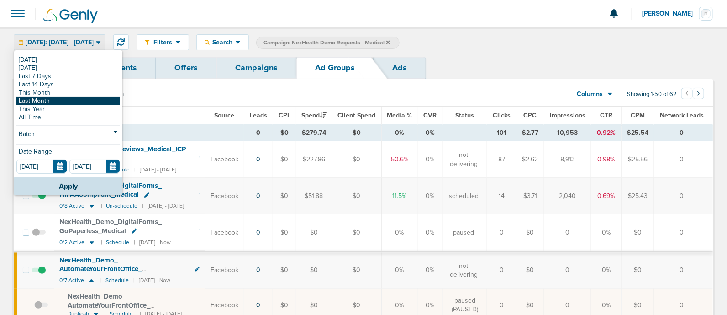
click at [51, 100] on link "Last Month" at bounding box center [68, 101] width 104 height 8
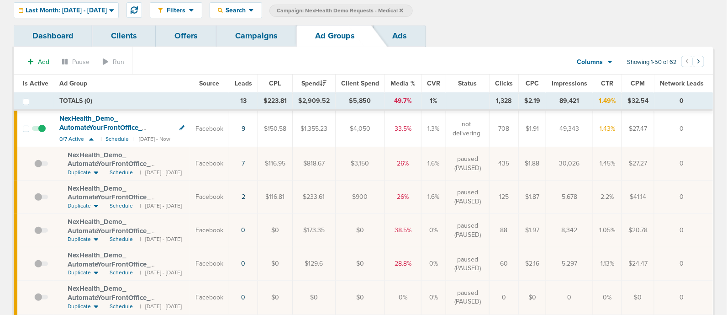
scroll to position [32, 0]
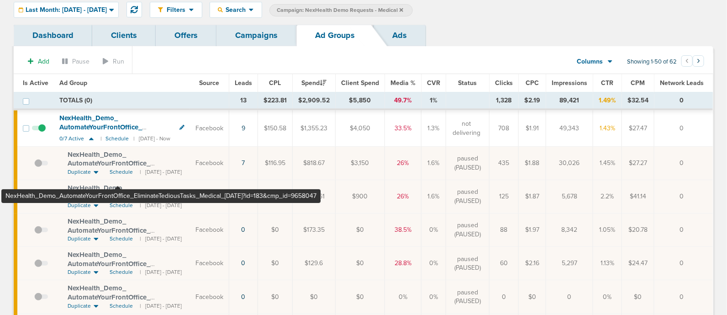
click at [118, 161] on span "NexHealth_ Demo_ AutomateYourFrontOffice_ EliminateTediousTasks_ Medical_ [DATE…" at bounding box center [120, 167] width 104 height 35
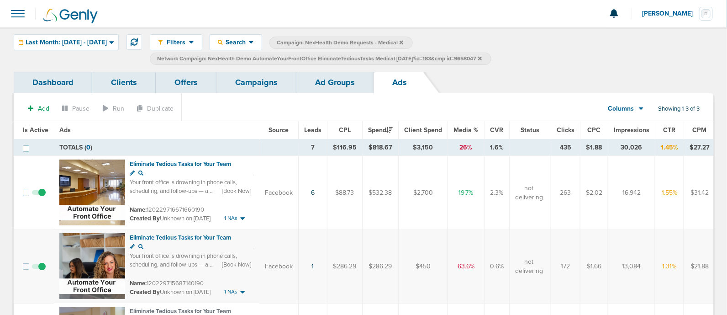
drag, startPoint x: 233, startPoint y: 60, endPoint x: 503, endPoint y: 58, distance: 270.4
click at [482, 58] on span "Network Campaign: NexHealth Demo AutomateYourFrontOffice EliminateTediousTasks …" at bounding box center [319, 59] width 325 height 8
drag, startPoint x: 228, startPoint y: 58, endPoint x: 505, endPoint y: 58, distance: 276.3
click at [482, 58] on span "Network Campaign: NexHealth Demo AutomateYourFrontOffice EliminateTediousTasks …" at bounding box center [319, 59] width 325 height 8
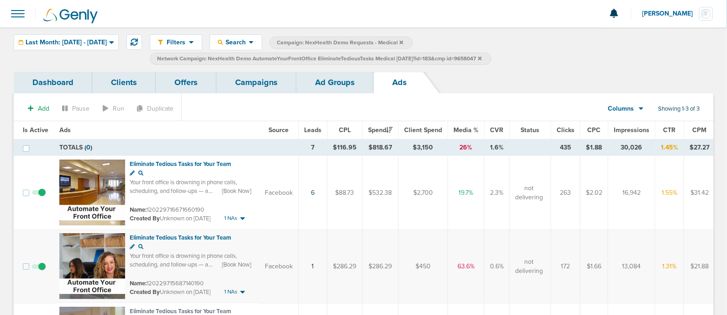
copy span ": NexHealth Demo AutomateYourFrontOffice EliminateTediousTasks Medical [DATE]?i…"
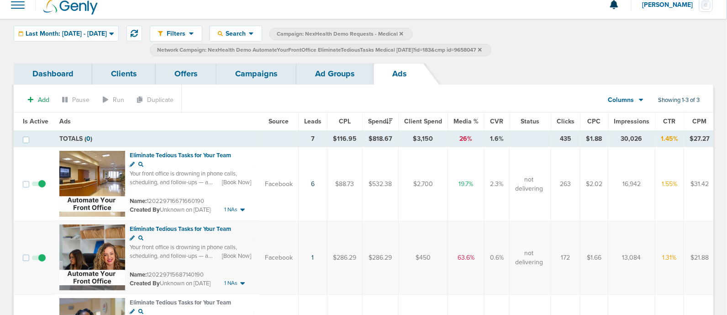
scroll to position [8, 0]
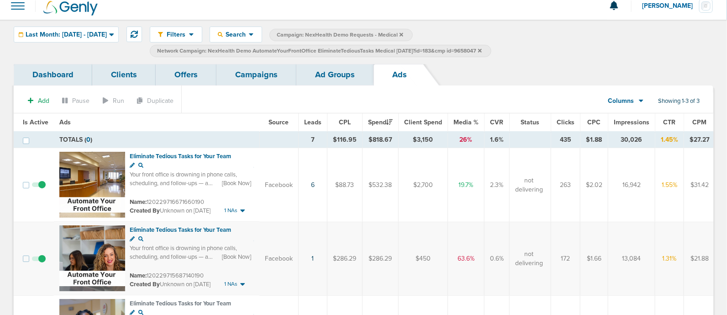
click at [245, 80] on link "Campaigns" at bounding box center [256, 74] width 80 height 21
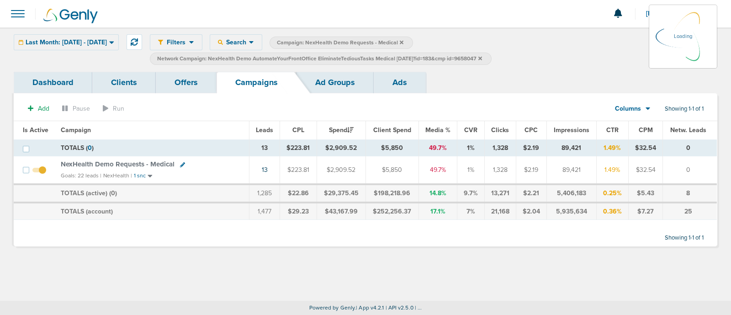
click at [403, 41] on icon at bounding box center [402, 42] width 4 height 5
click at [403, 40] on icon at bounding box center [402, 42] width 4 height 5
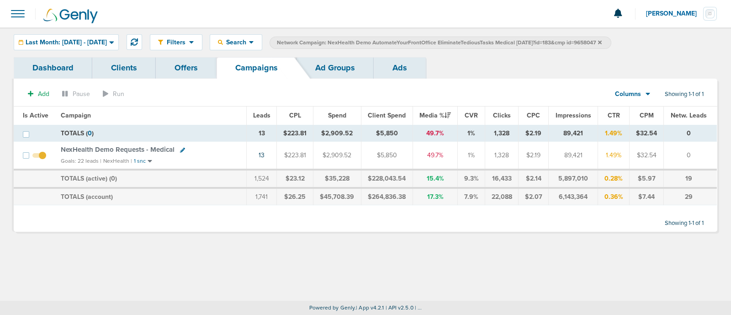
click at [601, 40] on icon at bounding box center [600, 42] width 4 height 5
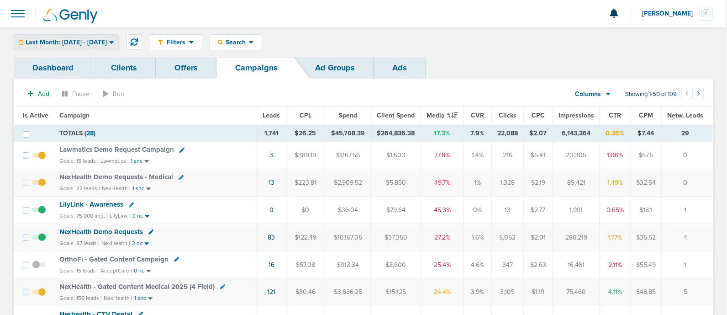
click at [107, 39] on span "Last Month: [DATE] - [DATE]" at bounding box center [66, 42] width 81 height 6
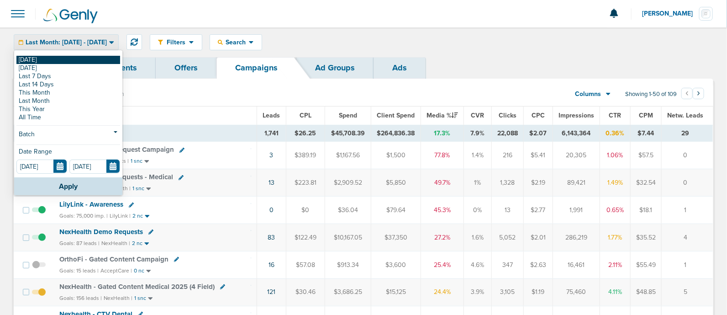
click at [37, 61] on link "[DATE]" at bounding box center [68, 60] width 104 height 8
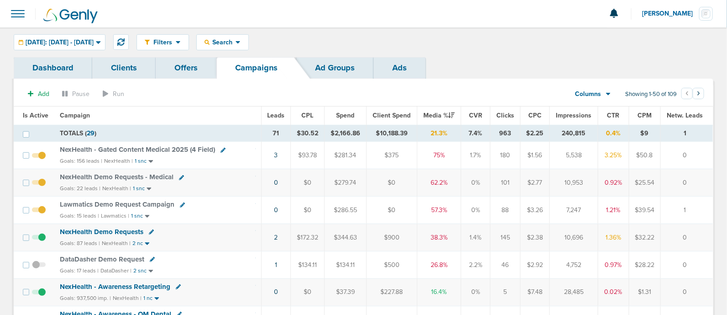
click at [222, 150] on icon at bounding box center [223, 150] width 5 height 5
select select
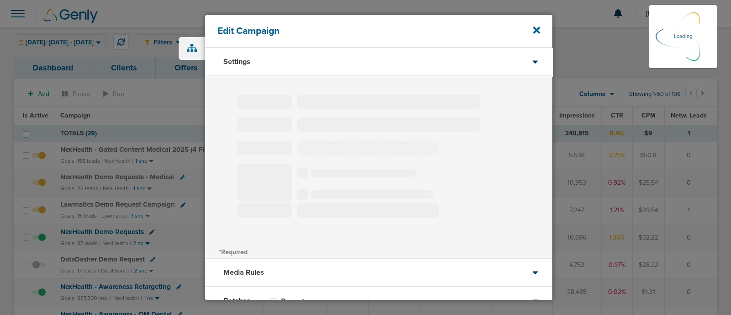
select select "1"
select select "2"
select select "3"
select select "4"
select select "6"
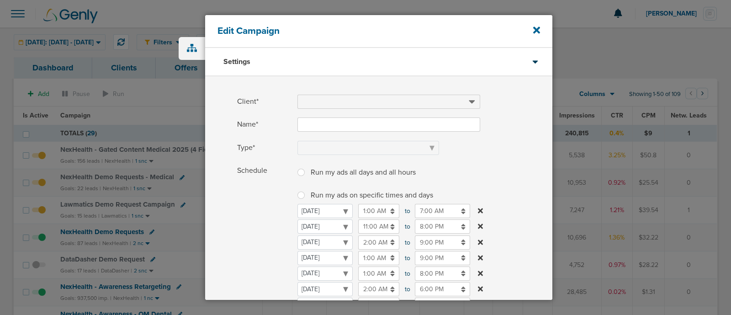
type input "NexHealth - Gated Content Medical 2025 (4 Field)"
select select "Leads"
radio input "true"
select select "readWrite"
checkbox input "true"
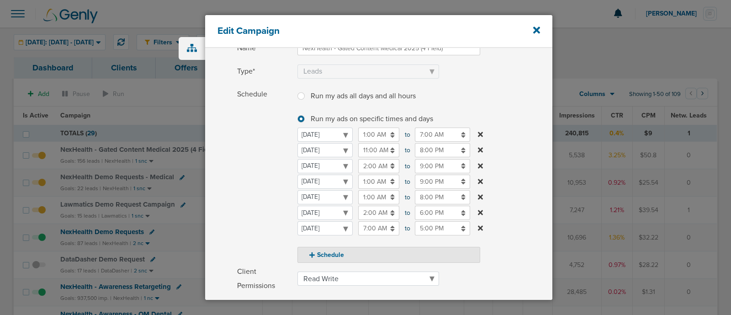
scroll to position [93, 0]
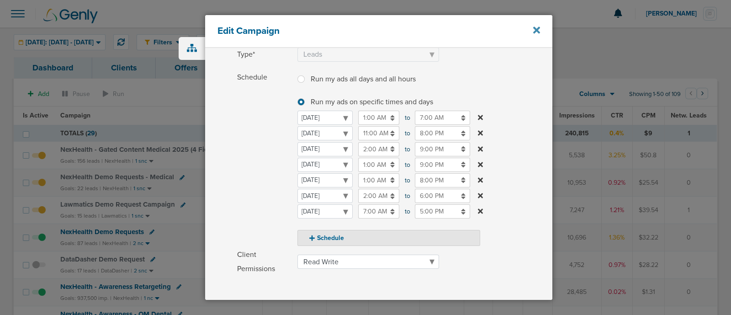
click at [538, 33] on icon at bounding box center [536, 30] width 7 height 7
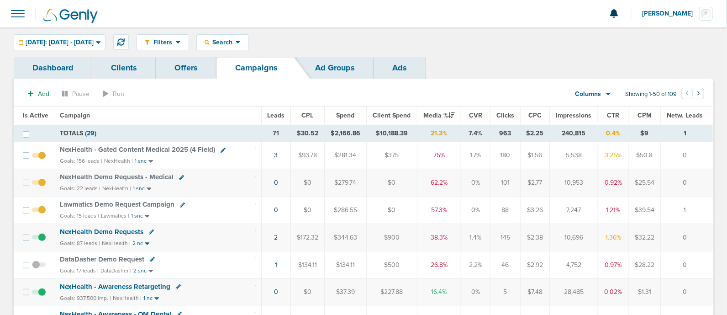
click at [181, 177] on icon at bounding box center [181, 177] width 5 height 5
select select
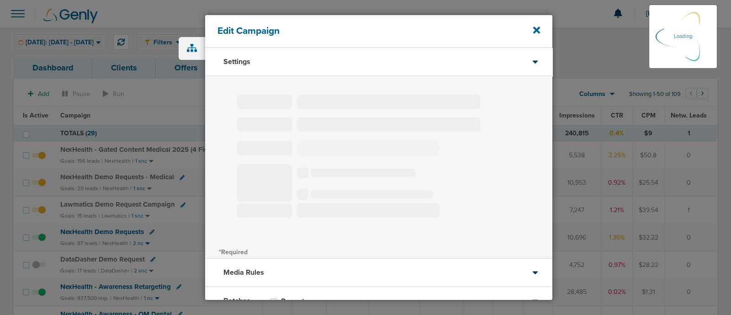
select select "1"
select select "2"
select select "3"
select select "4"
select select "6"
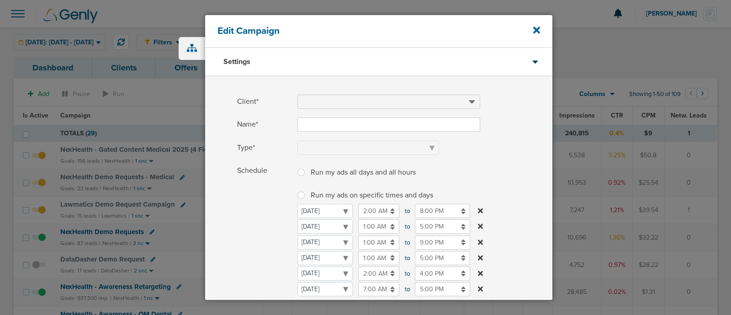
type input "NexHealth Demo Requests - Medical"
select select "Leads"
radio input "true"
select select "readOnly"
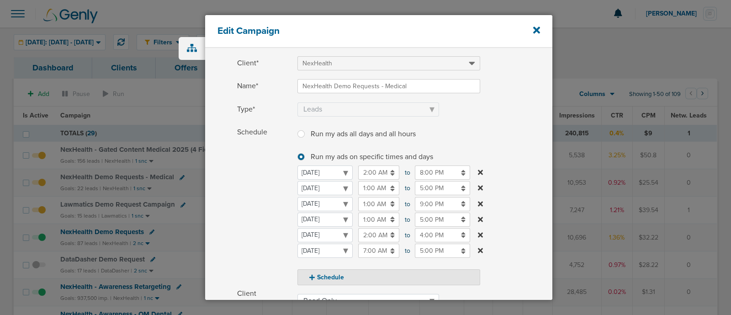
scroll to position [65, 0]
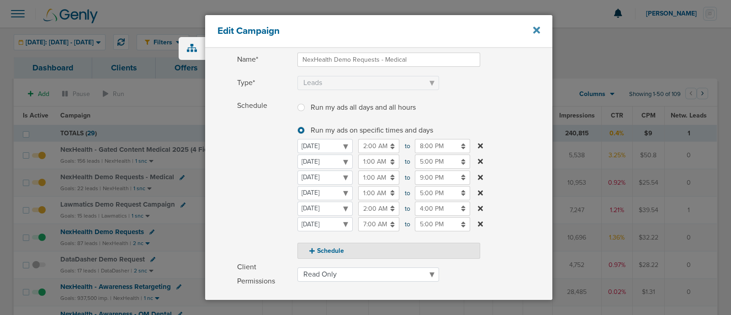
click at [537, 31] on icon at bounding box center [536, 30] width 7 height 7
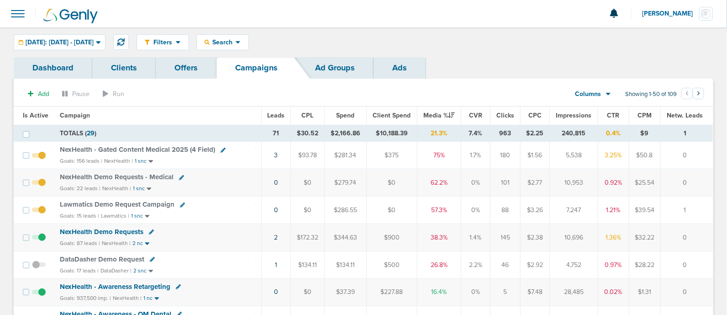
click at [180, 204] on icon at bounding box center [182, 204] width 5 height 5
select select
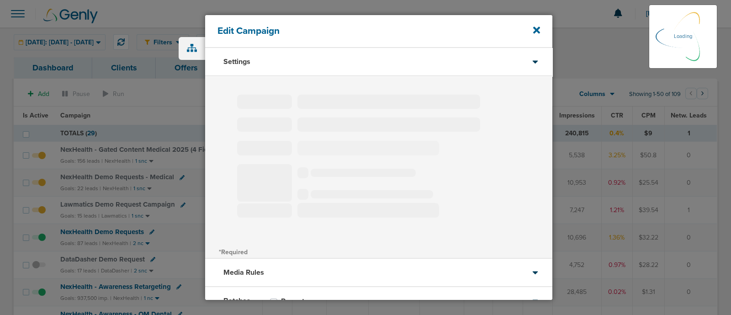
type input "Lawmatics Demo Request Campaign"
select select "Leads"
radio input "true"
select select "readWrite"
select select "2"
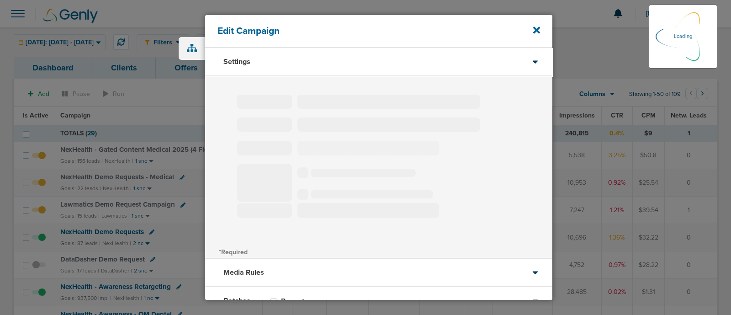
select select "3"
select select "4"
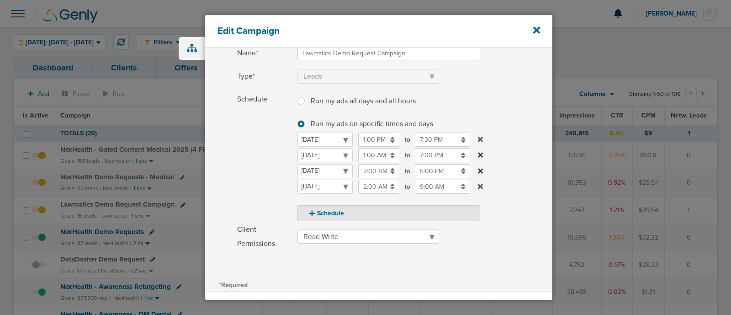
scroll to position [83, 0]
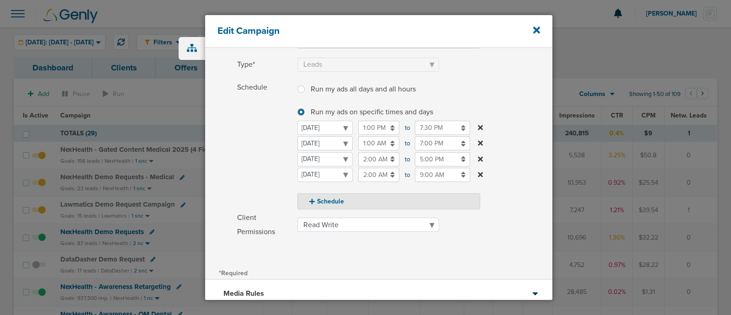
click at [310, 143] on select "[DATE] [DATE] [DATE] [DATE] [DATE] [DATE] [DATE]" at bounding box center [324, 143] width 55 height 14
select select "1"
click at [514, 246] on div "Client* Lawmatics Name* Lawmatics Demo Request Campaign Type* Awareness Traffic…" at bounding box center [378, 129] width 347 height 273
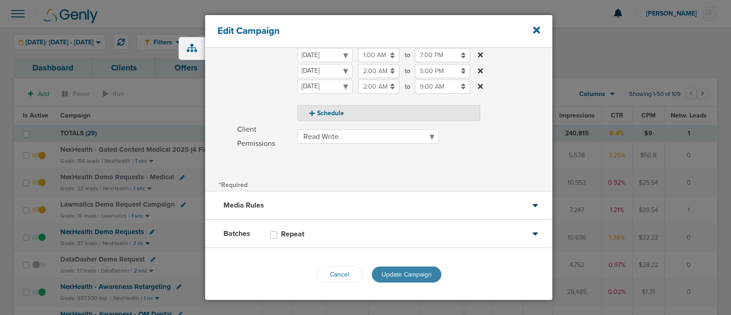
click at [418, 271] on span "Update Campaign" at bounding box center [406, 274] width 50 height 8
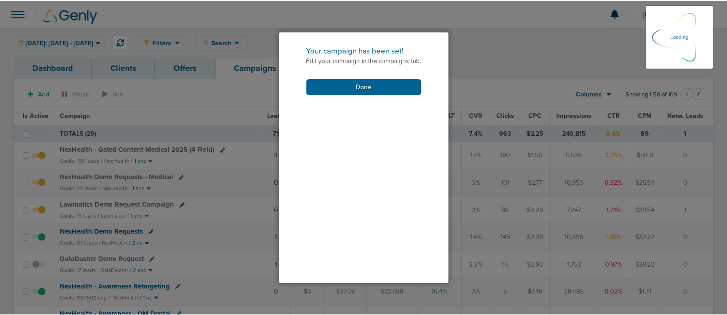
scroll to position [143, 0]
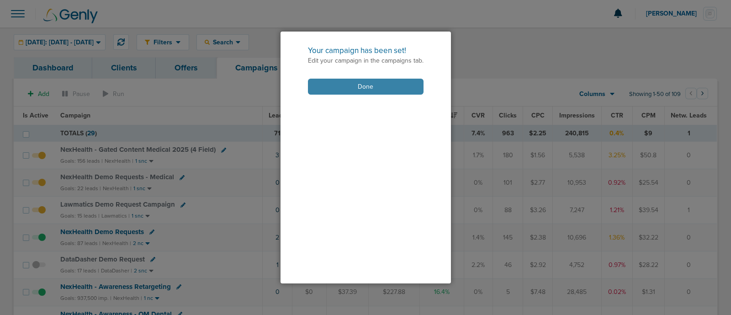
click at [363, 87] on button "Done" at bounding box center [366, 87] width 116 height 16
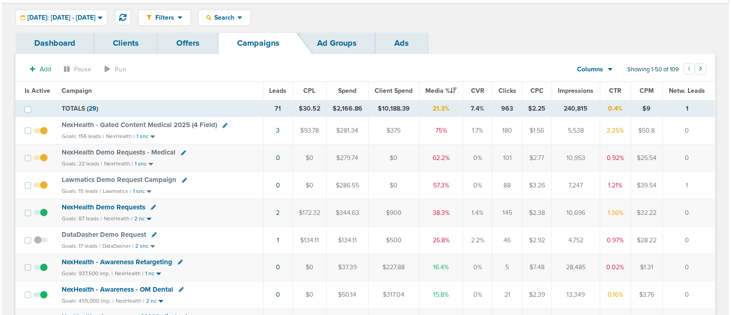
scroll to position [27, 0]
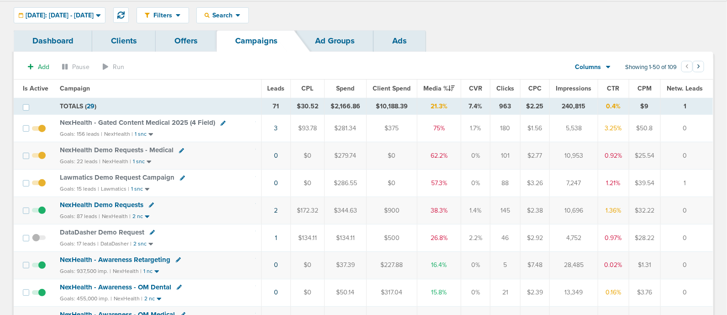
click at [149, 202] on icon at bounding box center [151, 204] width 5 height 5
select select
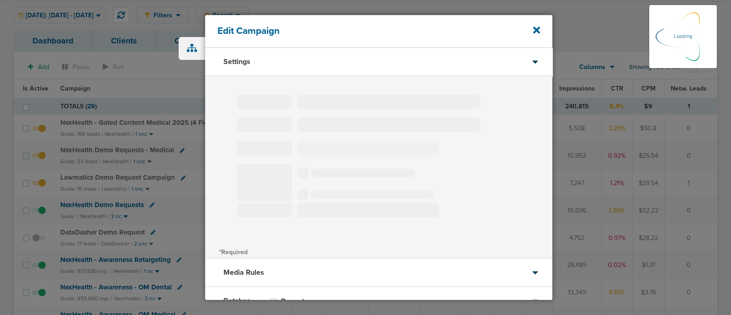
select select "1"
select select "2"
select select "3"
select select "4"
select select "6"
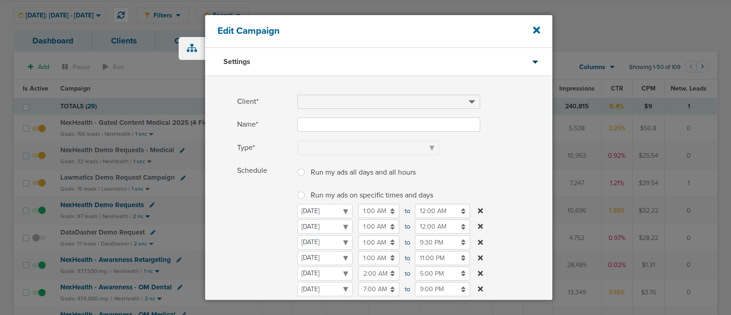
type input "NexHealth Demo Requests"
select select "Leads"
radio input "true"
select select "readWrite"
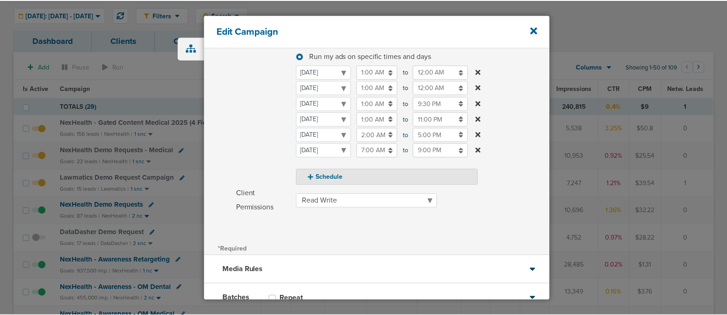
scroll to position [202, 0]
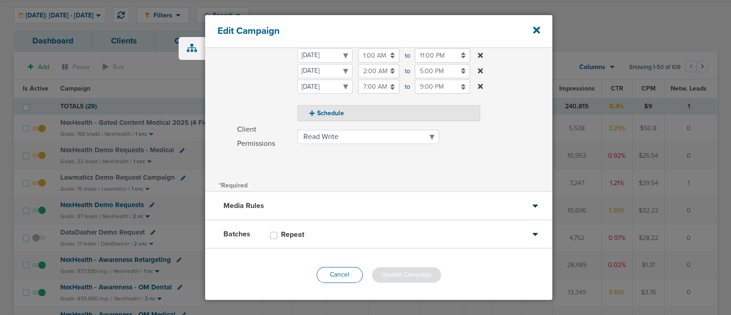
click at [343, 274] on button "Cancel" at bounding box center [339, 275] width 46 height 16
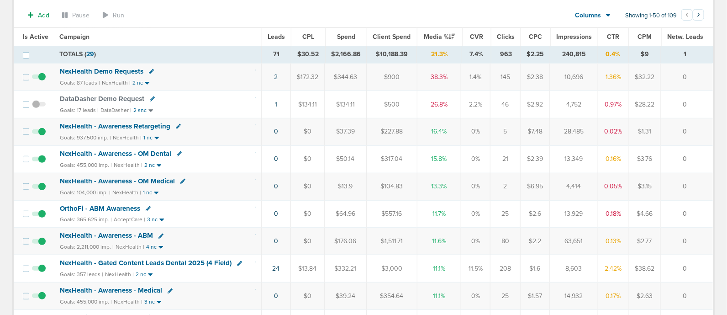
scroll to position [216, 0]
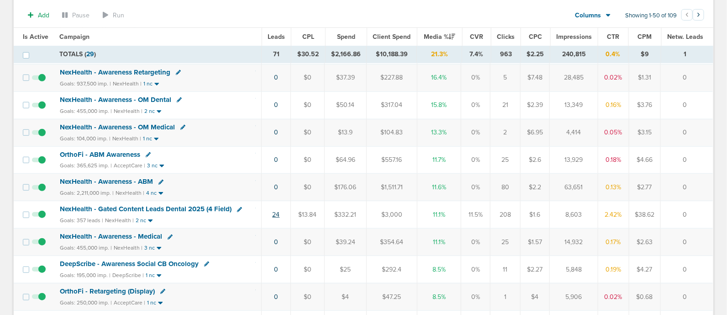
click at [276, 211] on link "24" at bounding box center [275, 215] width 7 height 8
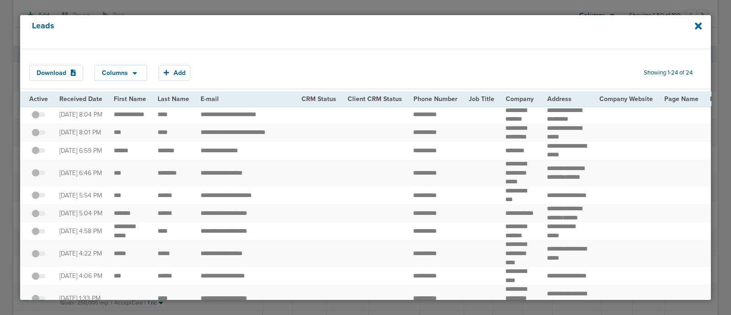
click at [705, 25] on div "Leads" at bounding box center [365, 31] width 691 height 33
click at [697, 26] on icon at bounding box center [698, 25] width 7 height 7
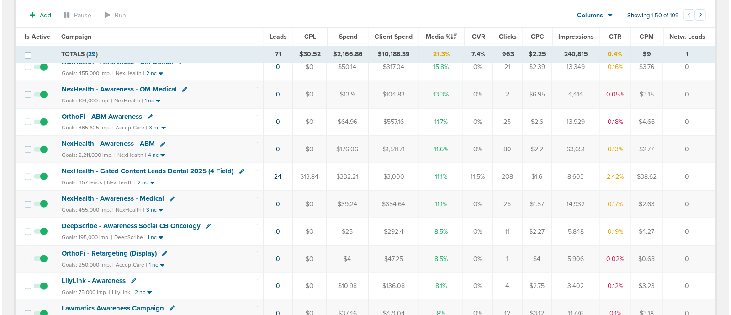
scroll to position [267, 0]
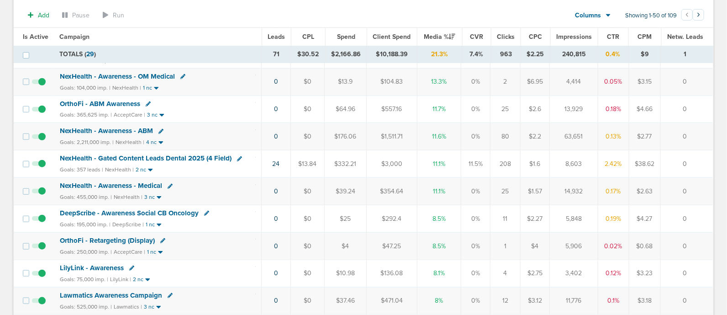
click at [239, 156] on icon at bounding box center [239, 158] width 5 height 5
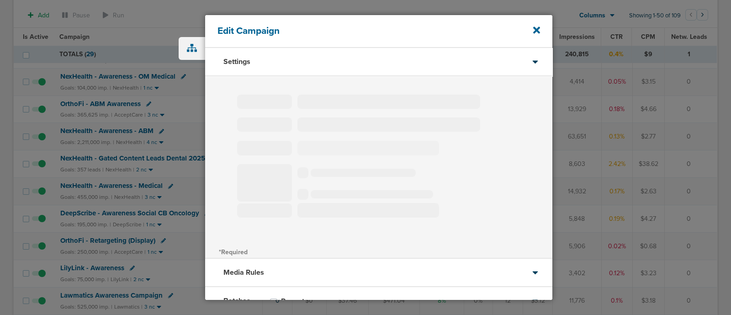
type input "NexHealth - Gated Content Leads Dental 2025 (4 Field)"
select select "Leads"
radio input "true"
select select "readWrite"
select select "1"
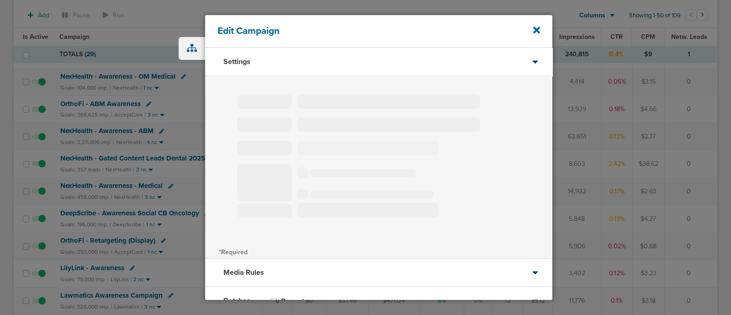
select select "2"
select select "3"
select select "4"
select select "6"
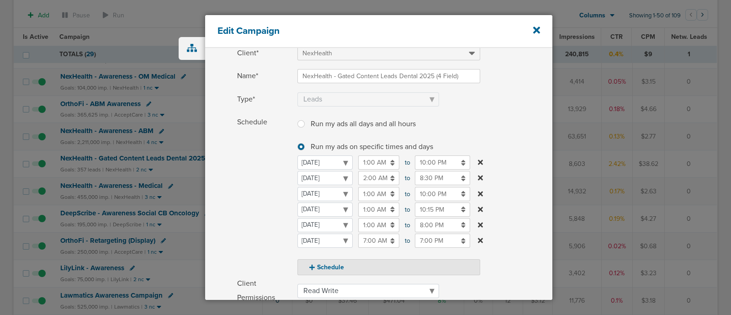
scroll to position [49, 0]
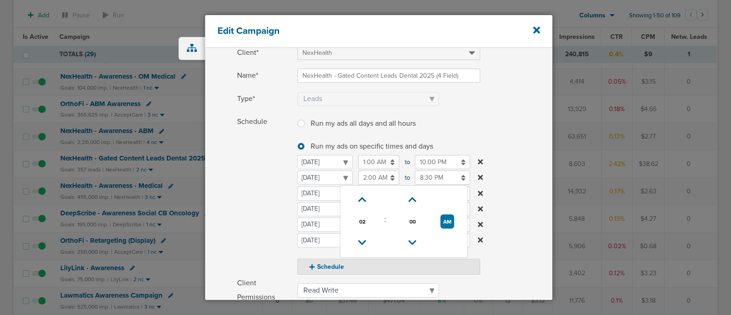
click at [381, 174] on input "2:00 AM" at bounding box center [378, 177] width 41 height 14
click at [363, 241] on icon at bounding box center [362, 242] width 8 height 5
type input "1:00 AM"
click at [505, 127] on label "Schedule Run my ads all days and all hours Run my ads all days and all hours Ru…" at bounding box center [394, 195] width 315 height 160
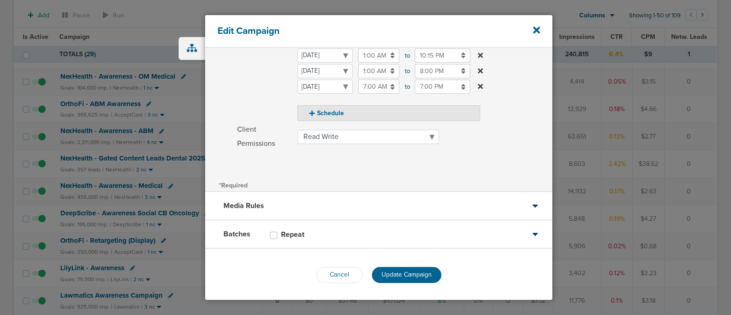
scroll to position [202, 0]
click at [406, 273] on span "Update Campaign" at bounding box center [406, 274] width 50 height 8
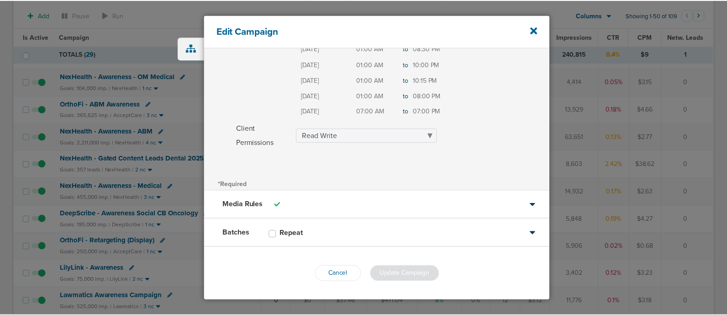
scroll to position [174, 0]
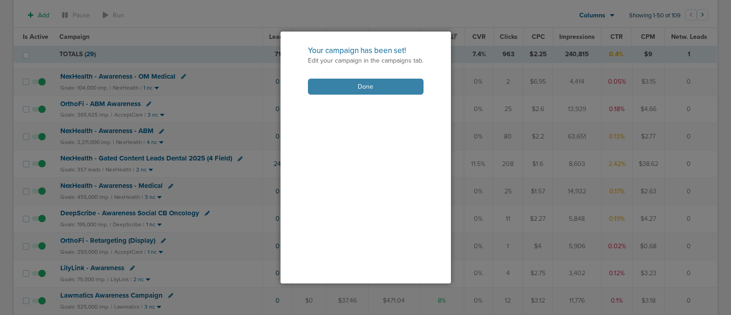
click at [367, 82] on button "Done" at bounding box center [366, 87] width 116 height 16
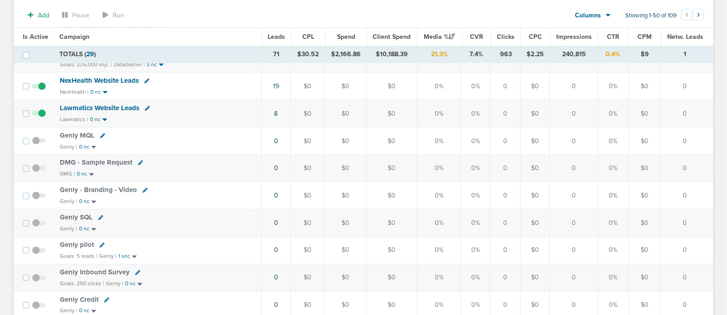
scroll to position [0, 0]
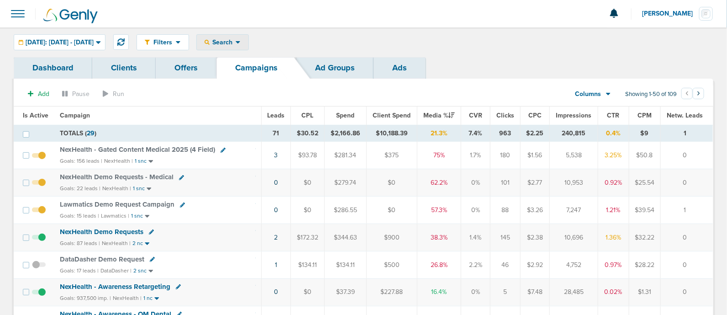
click at [236, 44] on span "Search" at bounding box center [223, 42] width 26 height 8
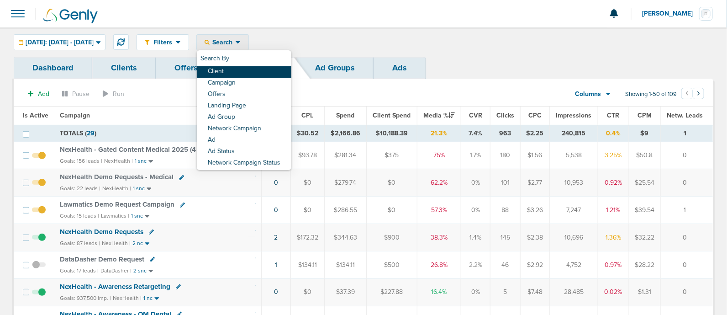
click at [254, 68] on link "Client" at bounding box center [244, 71] width 95 height 11
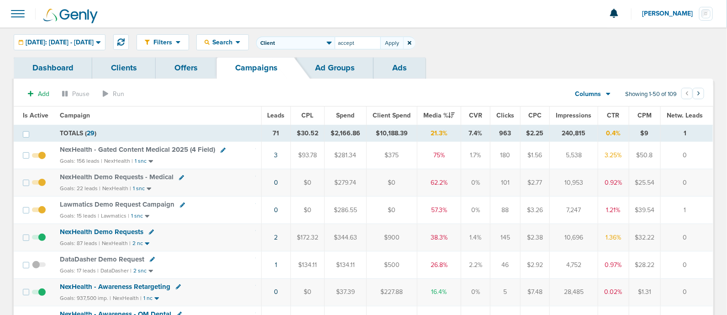
type input "accept"
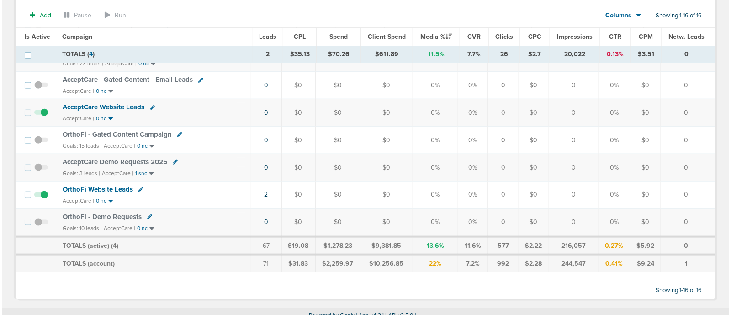
scroll to position [345, 0]
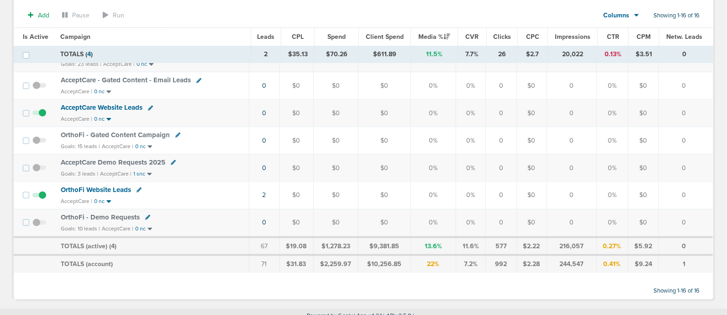
click at [147, 215] on icon at bounding box center [147, 217] width 5 height 5
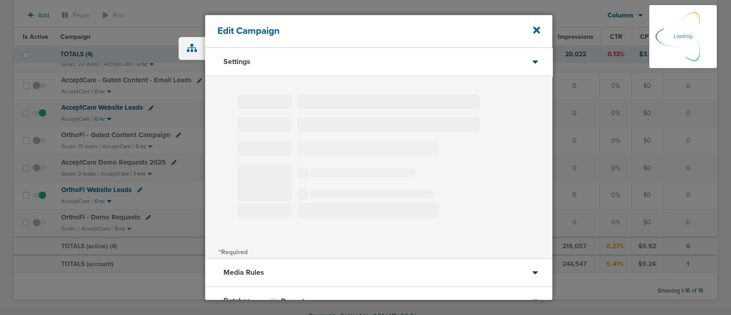
select select "1"
select select "2"
select select "3"
select select "4"
select select "5"
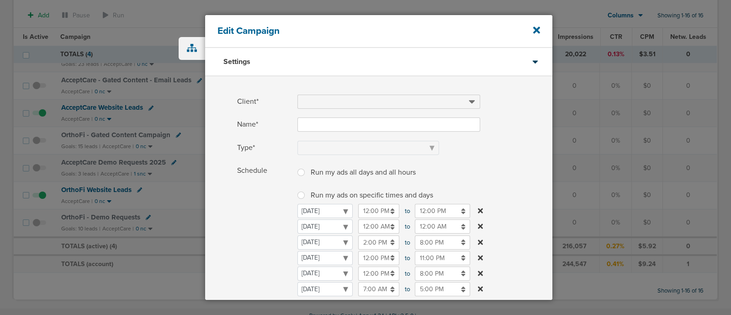
type input "OrthoFi - Demo Requests"
select select "Leads"
radio input "true"
select select "readOnly"
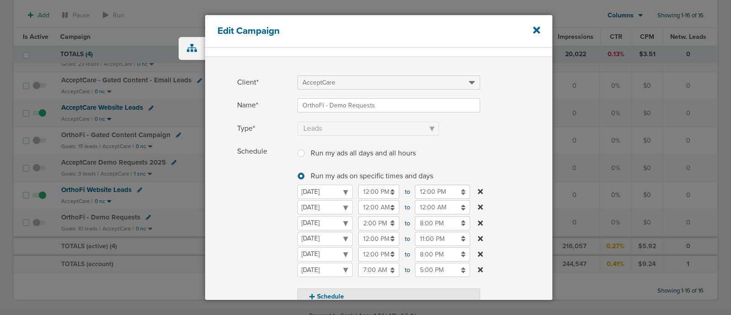
scroll to position [21, 0]
click at [372, 202] on input "12:00 AM" at bounding box center [378, 205] width 41 height 14
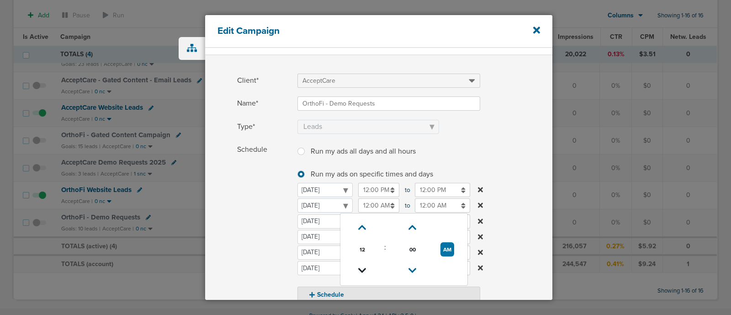
click at [359, 268] on icon at bounding box center [362, 270] width 8 height 5
click at [363, 227] on icon at bounding box center [362, 227] width 8 height 5
type input "1:00 AM"
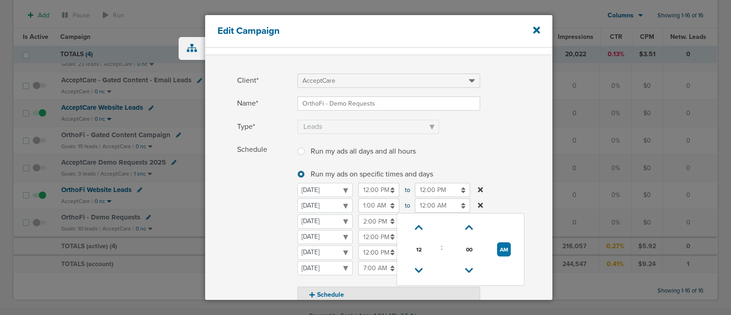
click at [434, 203] on input "12:00 AM" at bounding box center [442, 205] width 55 height 14
click at [418, 225] on icon at bounding box center [419, 227] width 8 height 5
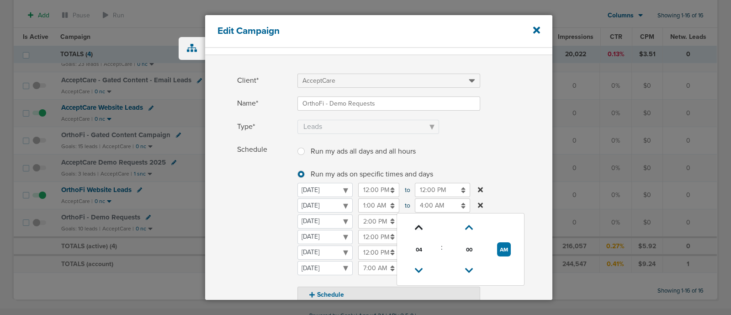
click at [418, 225] on icon at bounding box center [419, 227] width 8 height 5
click at [501, 242] on button "AM" at bounding box center [504, 249] width 14 height 14
type input "5:00 PM"
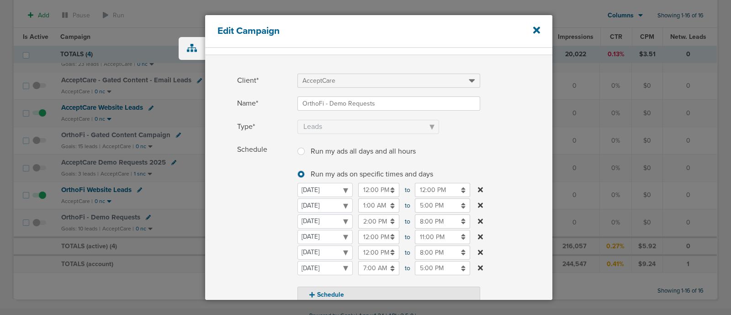
click at [532, 158] on label "Schedule Run my ads all days and all hours Run my ads all days and all hours Ru…" at bounding box center [394, 222] width 315 height 160
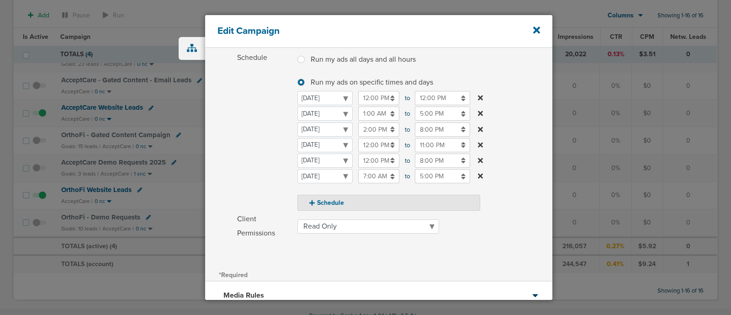
scroll to position [112, 0]
click at [480, 96] on icon at bounding box center [480, 98] width 5 height 5
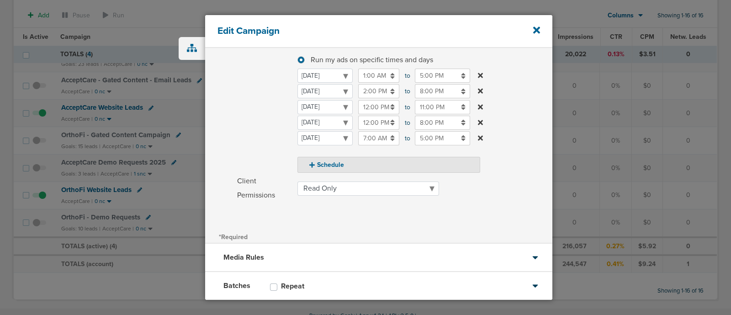
scroll to position [136, 0]
click at [379, 94] on input "2:00 PM" at bounding box center [378, 91] width 41 height 14
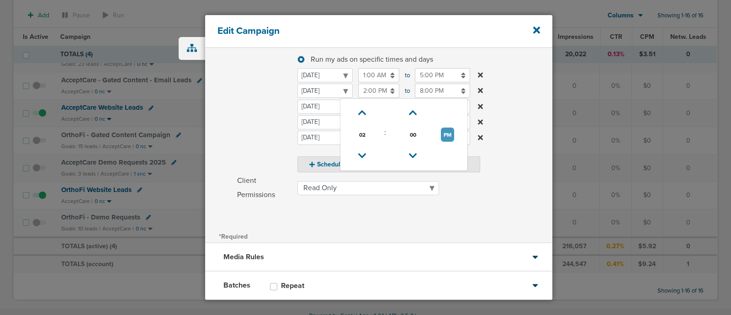
click at [446, 134] on button "PM" at bounding box center [447, 134] width 13 height 14
type input "2:00 AM"
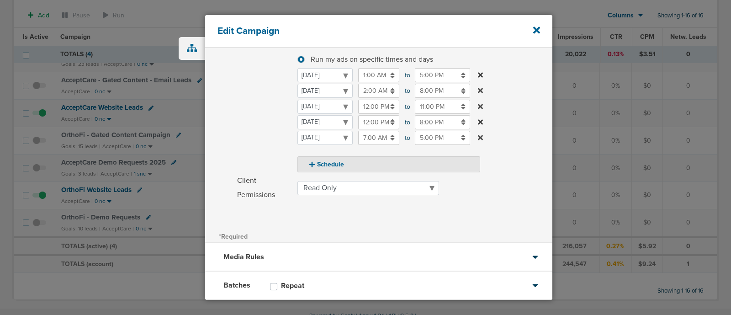
click at [515, 133] on label "Schedule Run my ads all days and all hours Run my ads all days and all hours Ru…" at bounding box center [394, 100] width 315 height 144
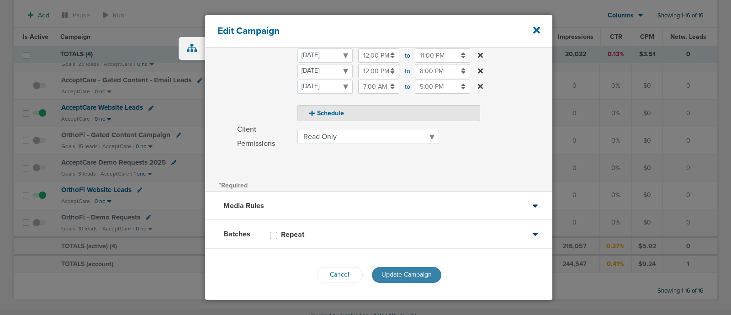
click at [411, 272] on span "Update Campaign" at bounding box center [406, 274] width 50 height 8
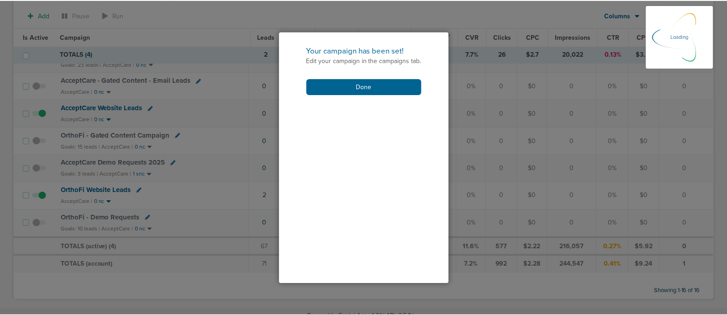
scroll to position [158, 0]
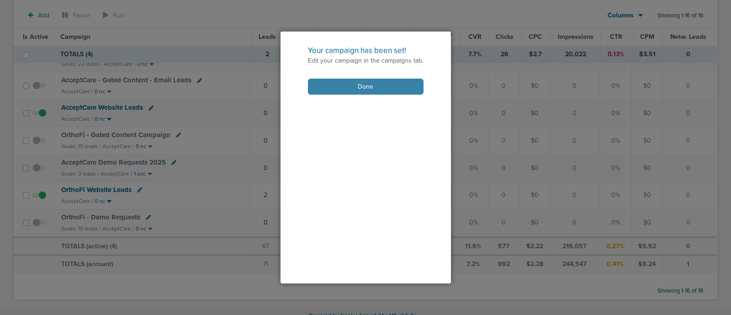
click at [385, 88] on button "Done" at bounding box center [366, 87] width 116 height 16
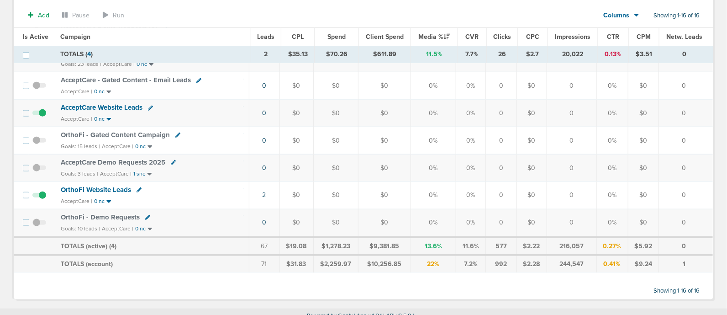
click at [35, 227] on span at bounding box center [39, 227] width 14 height 0
click at [39, 224] on input "checkbox" at bounding box center [39, 224] width 0 height 0
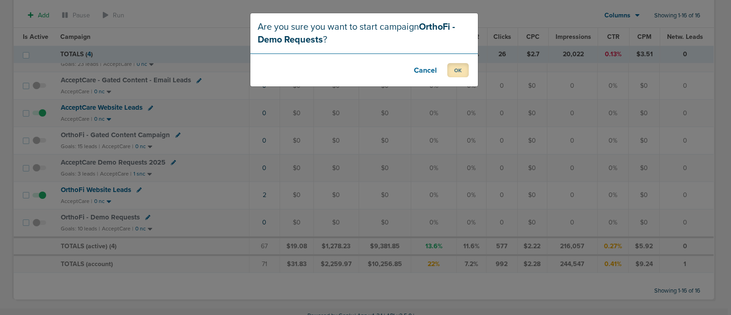
click at [458, 72] on button "OK" at bounding box center [457, 70] width 21 height 14
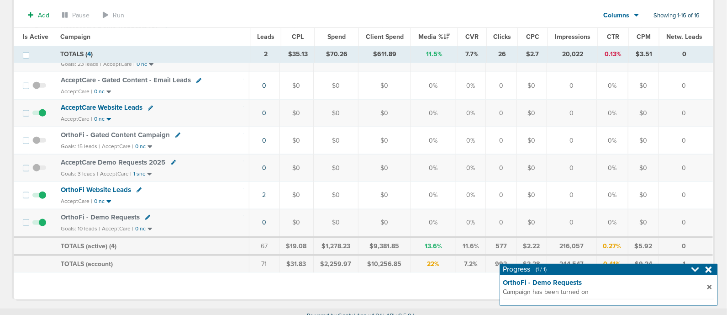
click at [95, 213] on span "OrthoFi - Demo Requests" at bounding box center [100, 217] width 79 height 8
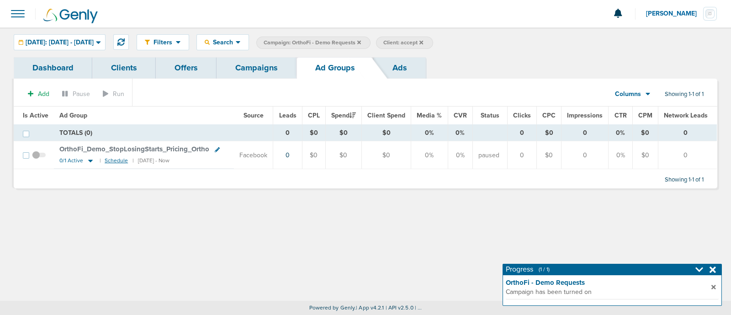
click at [116, 161] on small "Schedule" at bounding box center [116, 160] width 23 height 7
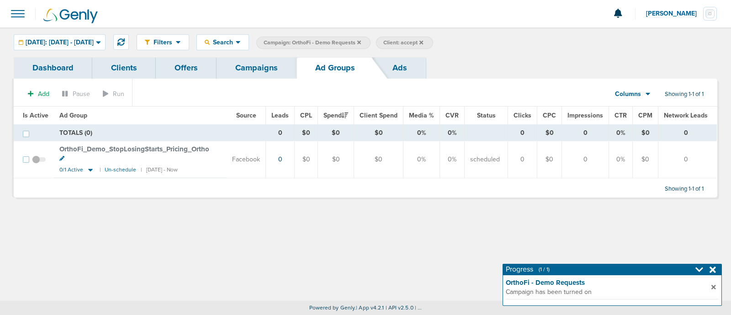
click at [201, 261] on div "Filters Active Only Settings Status Active Inactive Objectives MQL SQL Traffic …" at bounding box center [365, 163] width 731 height 273
click at [90, 167] on icon at bounding box center [90, 170] width 9 height 8
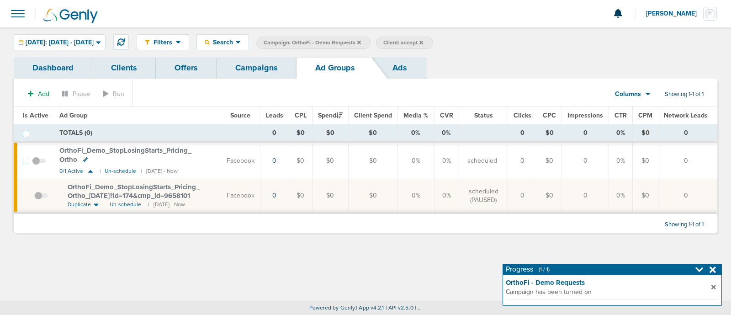
click at [35, 200] on span at bounding box center [41, 200] width 14 height 0
click at [34, 197] on input "checkbox" at bounding box center [34, 197] width 0 height 0
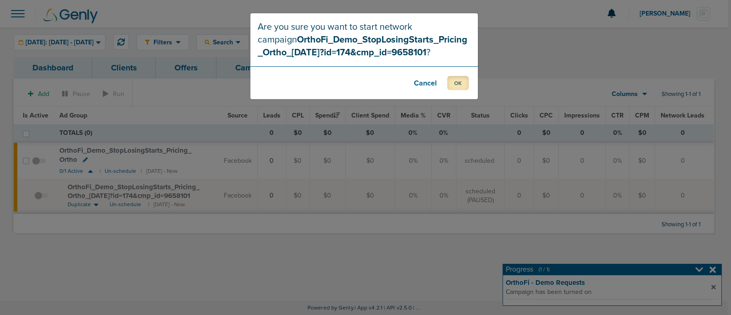
click at [461, 81] on button "OK" at bounding box center [457, 83] width 21 height 14
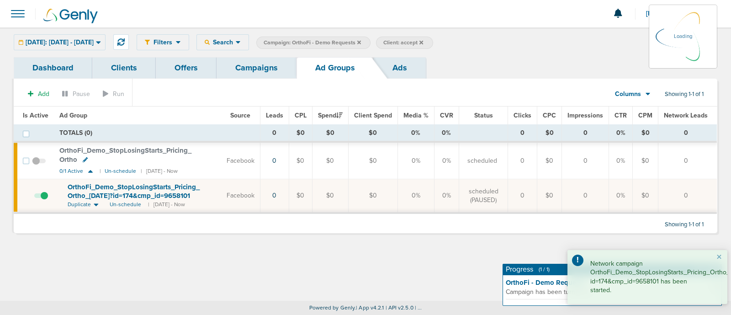
click at [250, 75] on link "Campaigns" at bounding box center [256, 67] width 80 height 21
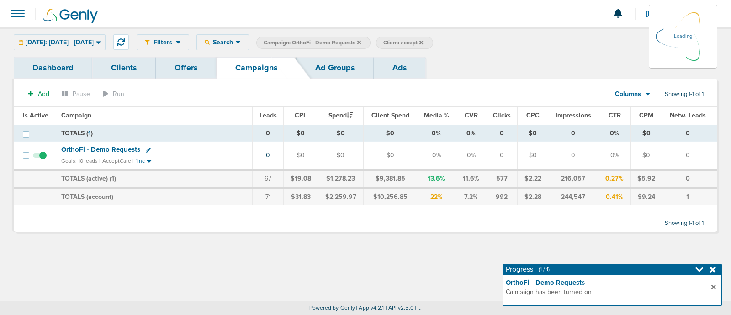
click at [361, 41] on icon at bounding box center [359, 42] width 4 height 5
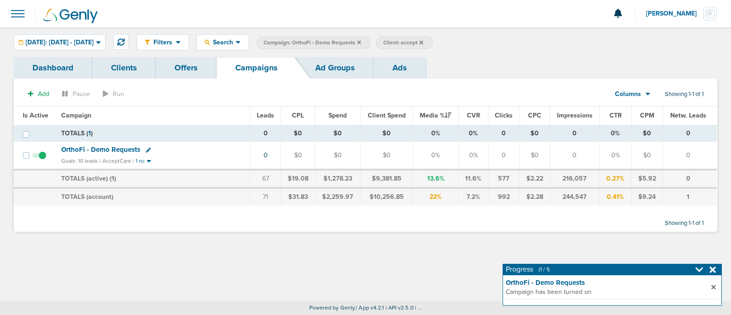
drag, startPoint x: 385, startPoint y: 41, endPoint x: 371, endPoint y: 20, distance: 25.0
click at [371, 20] on div at bounding box center [365, 13] width 731 height 27
click at [361, 40] on icon at bounding box center [359, 42] width 4 height 5
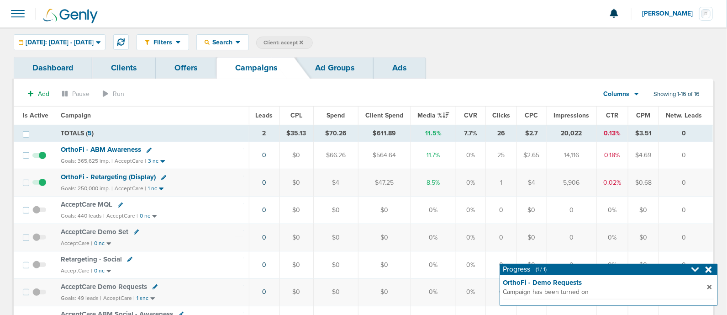
click at [313, 46] on label "Client: accept" at bounding box center [284, 43] width 57 height 12
click at [303, 42] on icon at bounding box center [302, 42] width 4 height 5
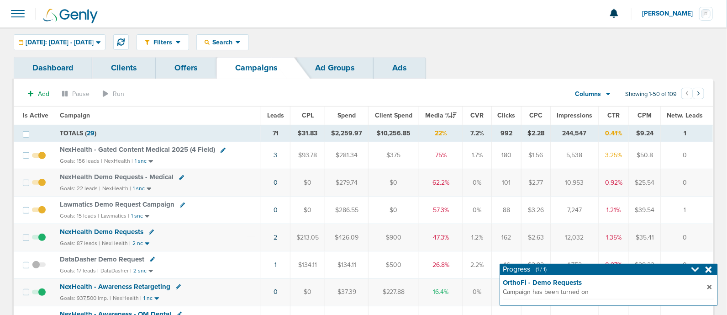
click at [708, 269] on icon at bounding box center [709, 269] width 6 height 6
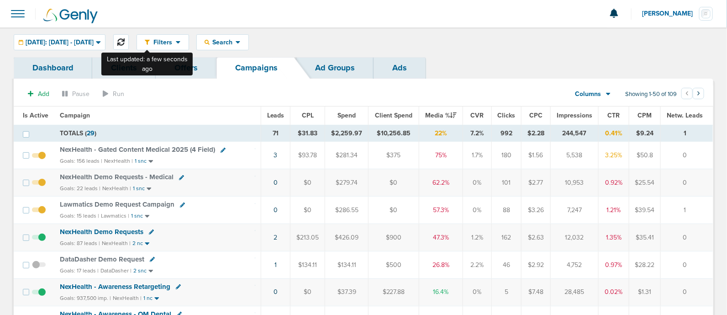
click at [125, 42] on icon at bounding box center [120, 41] width 7 height 7
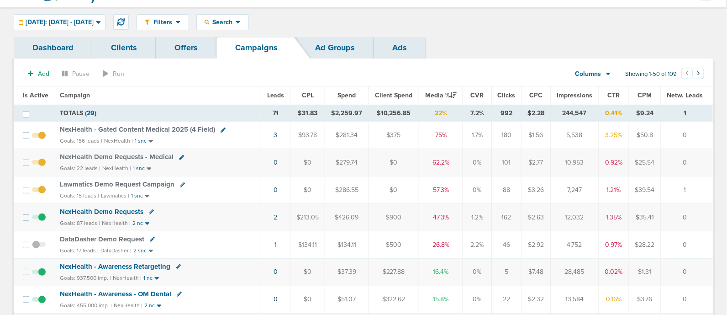
scroll to position [21, 0]
click at [132, 181] on span "Lawmatics Demo Request Campaign" at bounding box center [117, 183] width 115 height 8
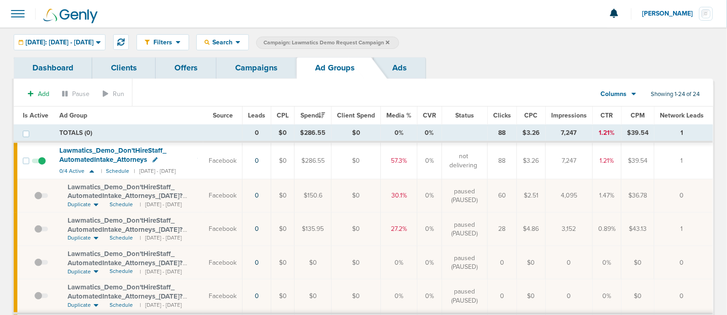
click at [390, 43] on icon at bounding box center [388, 42] width 4 height 4
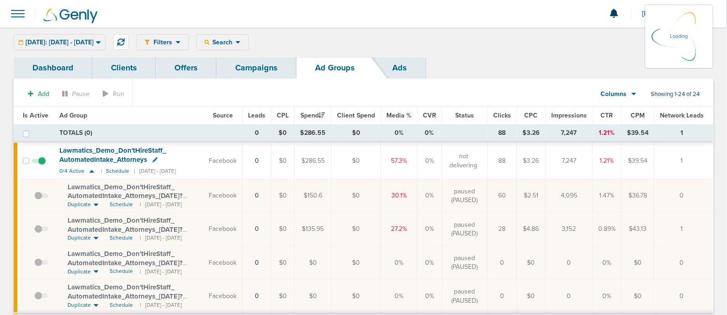
click at [248, 67] on link "Campaigns" at bounding box center [256, 67] width 80 height 21
